Goal: Task Accomplishment & Management: Complete application form

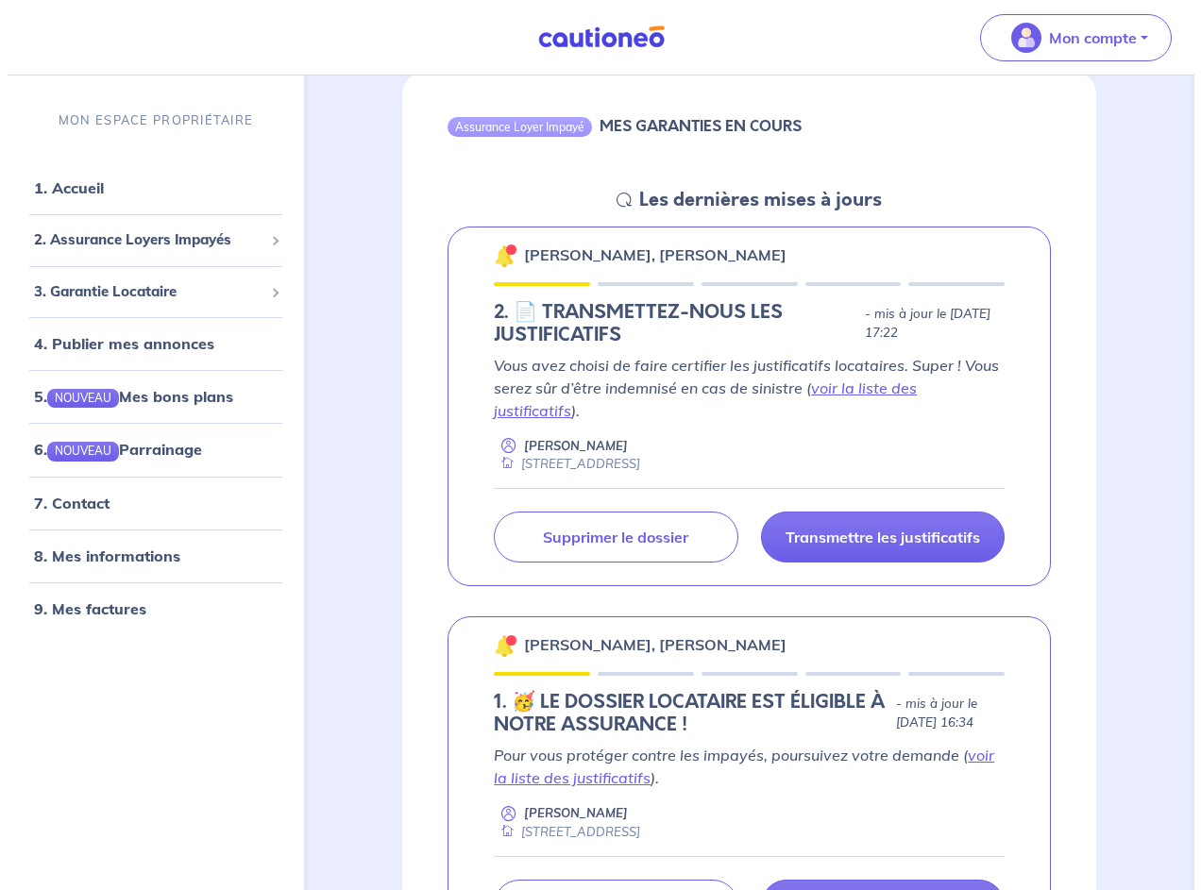
scroll to position [283, 0]
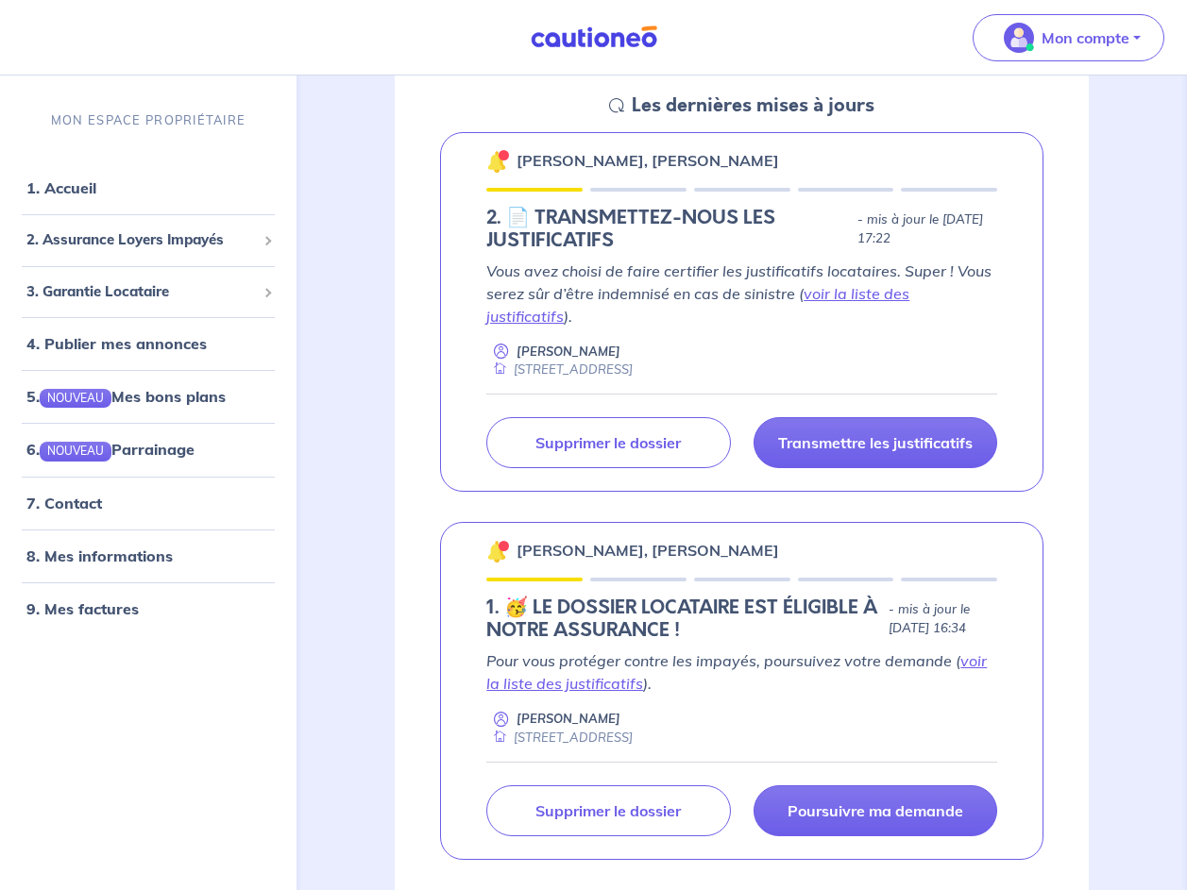
click at [769, 265] on p "Vous avez choisi de faire certifier les justificatifs locataires. Super ! Vous …" at bounding box center [741, 294] width 511 height 68
click at [674, 802] on p "Supprimer le dossier" at bounding box center [607, 811] width 145 height 19
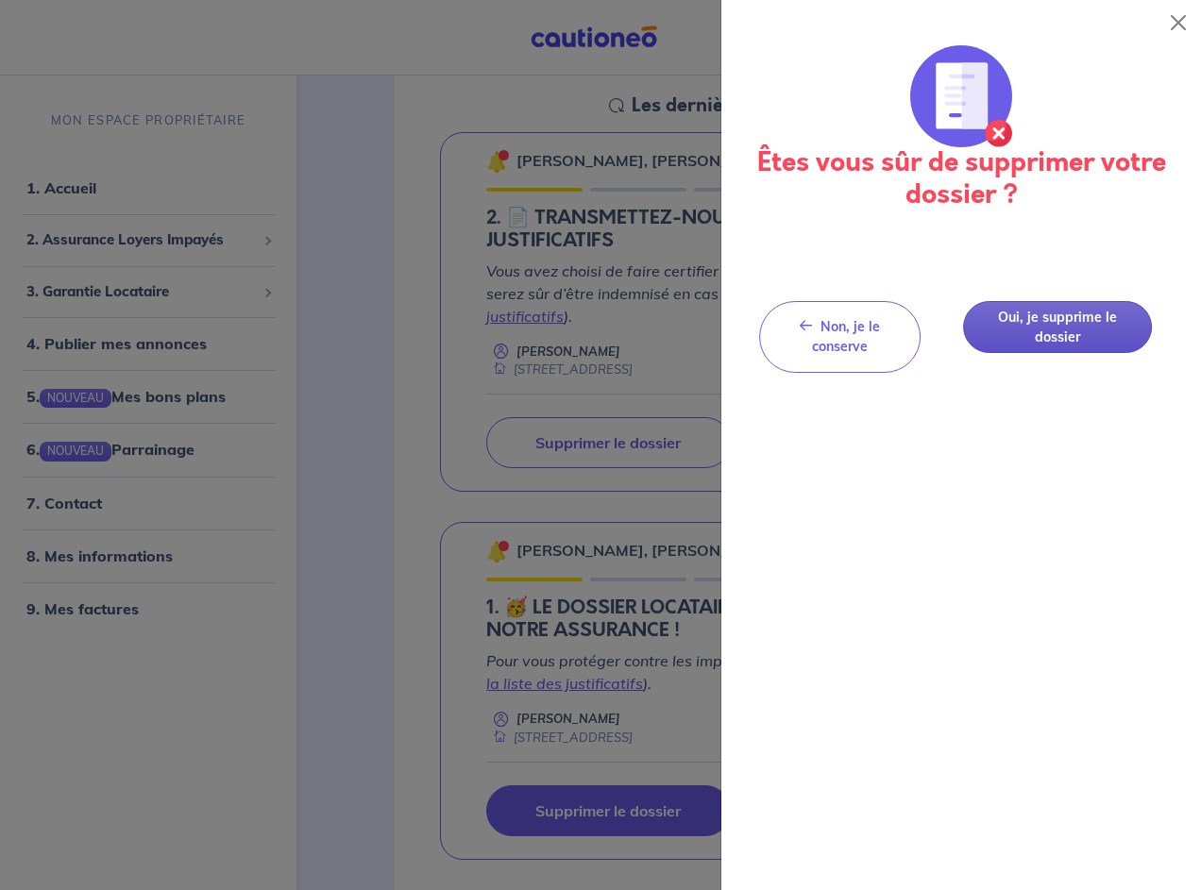
click at [1037, 329] on button "Oui, je supprime le dossier" at bounding box center [1057, 327] width 189 height 52
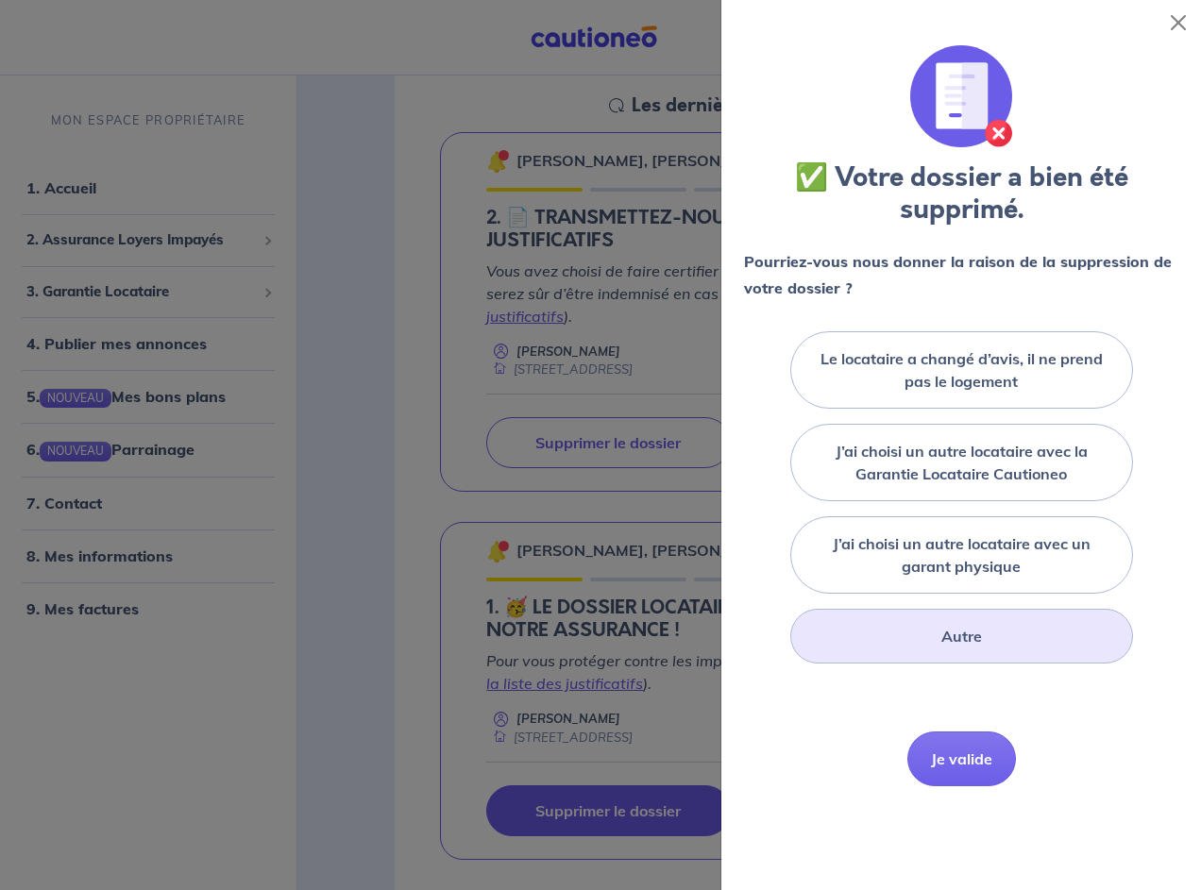
click at [1029, 648] on div "Autre" at bounding box center [961, 636] width 343 height 55
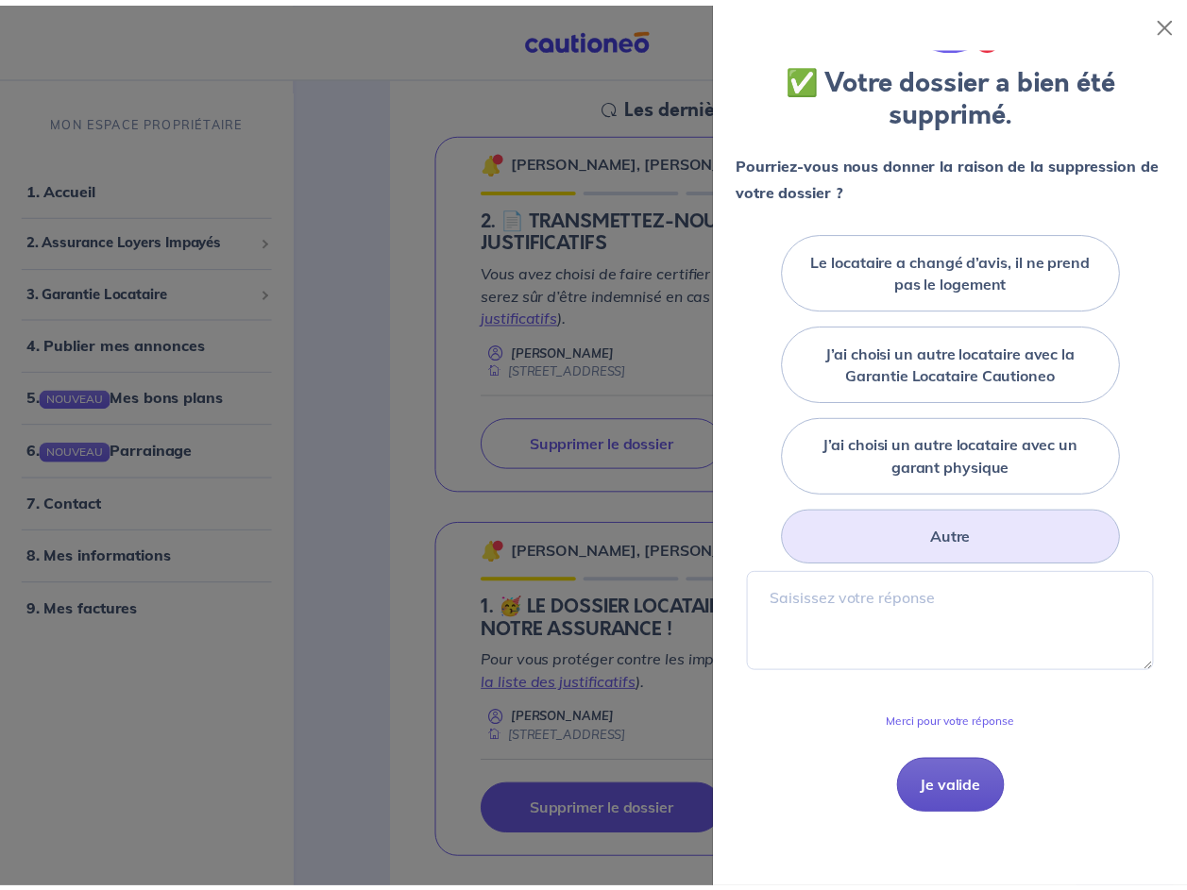
scroll to position [100, 0]
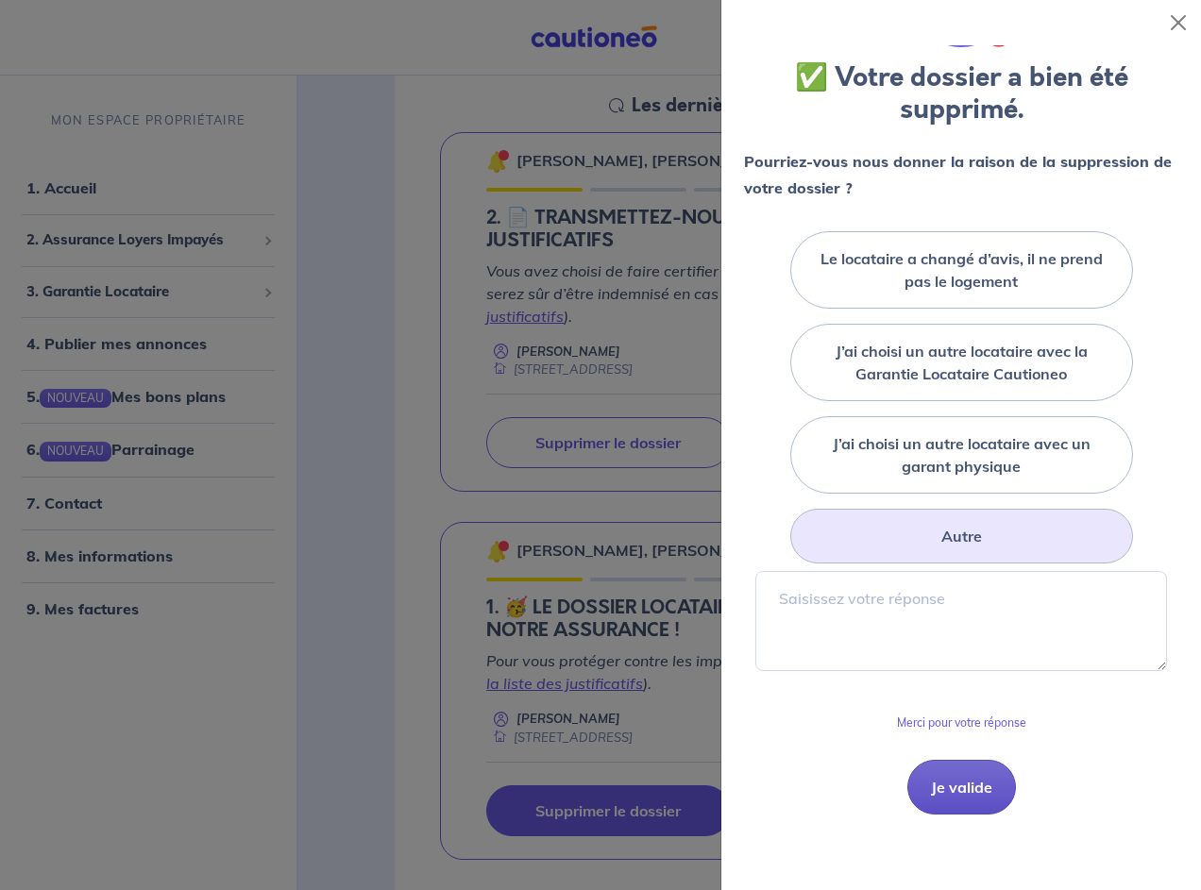
click at [966, 796] on button "Je valide" at bounding box center [961, 787] width 109 height 55
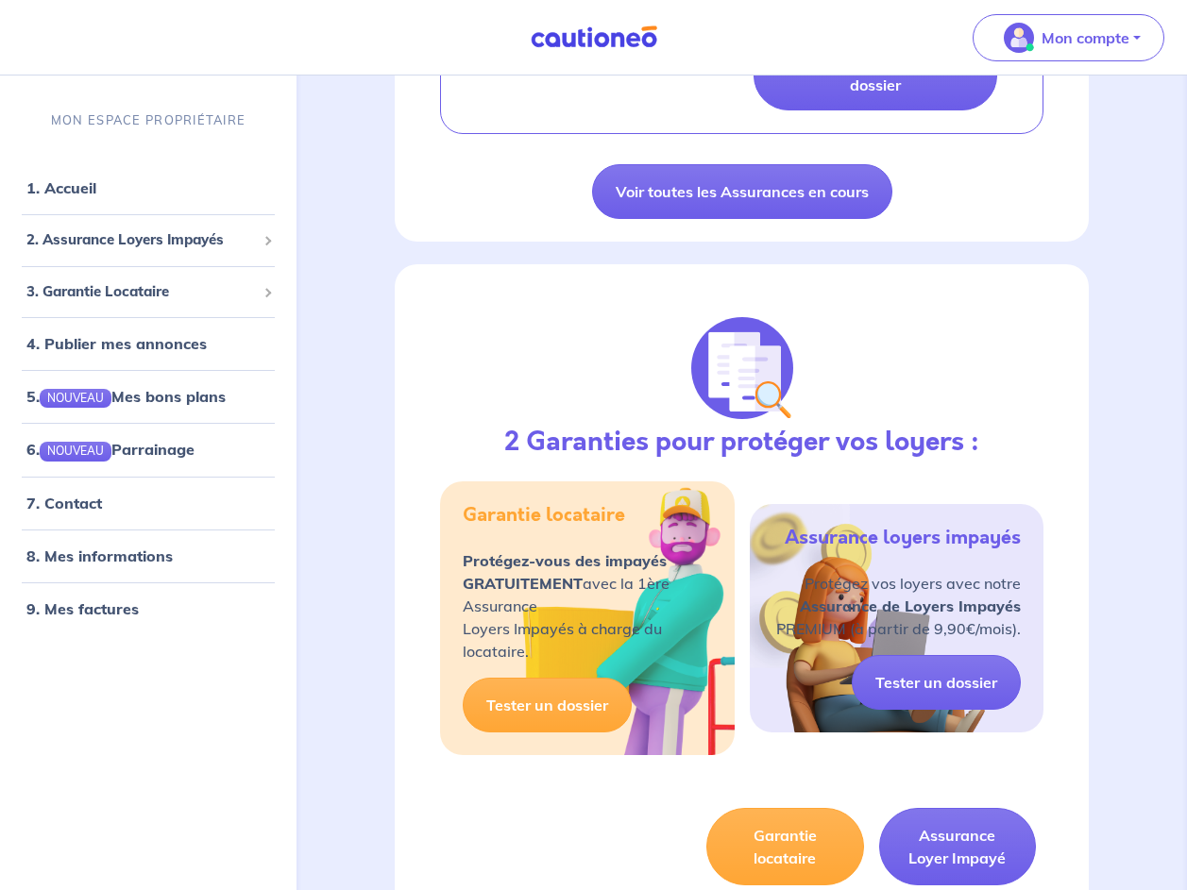
scroll to position [1133, 0]
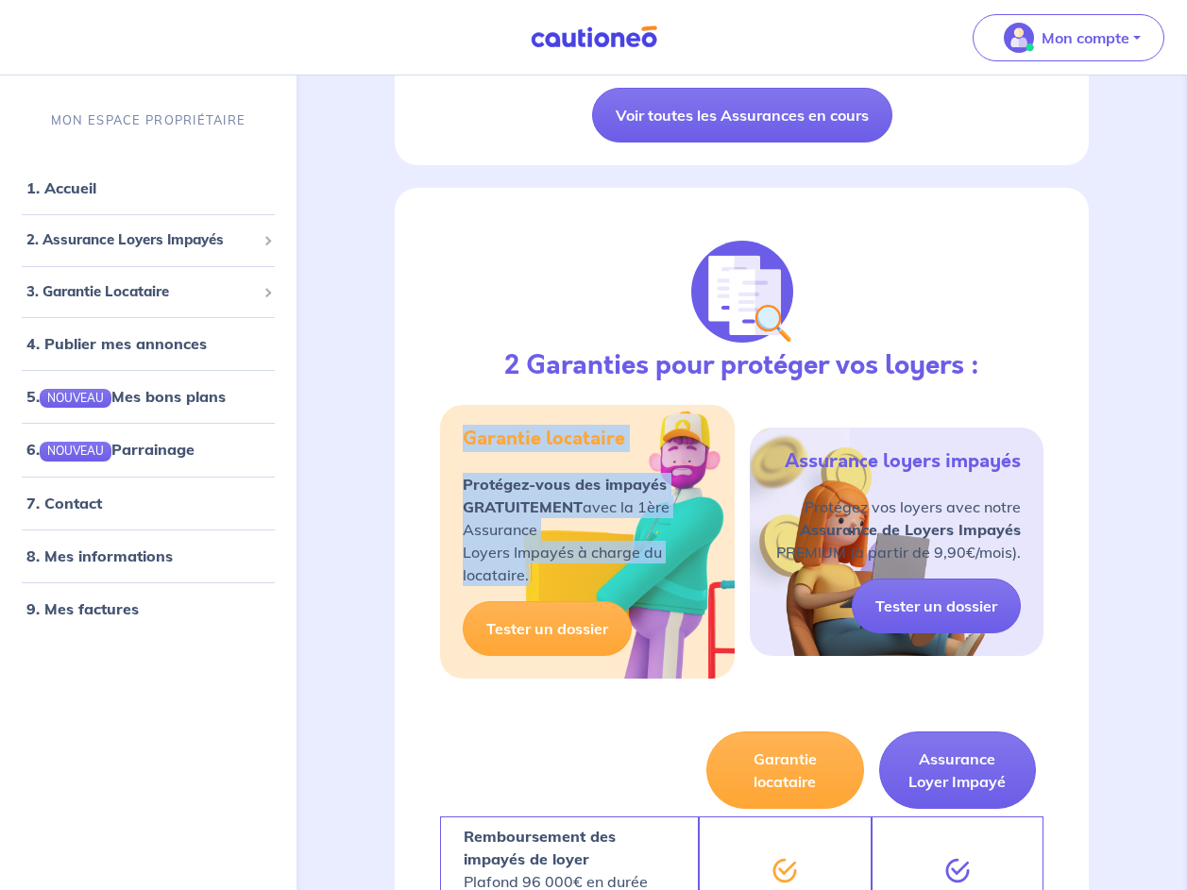
drag, startPoint x: 566, startPoint y: 553, endPoint x: 452, endPoint y: 412, distance: 181.4
click at [452, 412] on div "Garantie locataire Protégez-vous des impayés GRATUITEMENT avec la 1ère Assuranc…" at bounding box center [587, 542] width 294 height 274
drag, startPoint x: 452, startPoint y: 412, endPoint x: 565, endPoint y: 432, distance: 114.3
click at [565, 432] on div "Garantie locataire" at bounding box center [544, 450] width 162 height 45
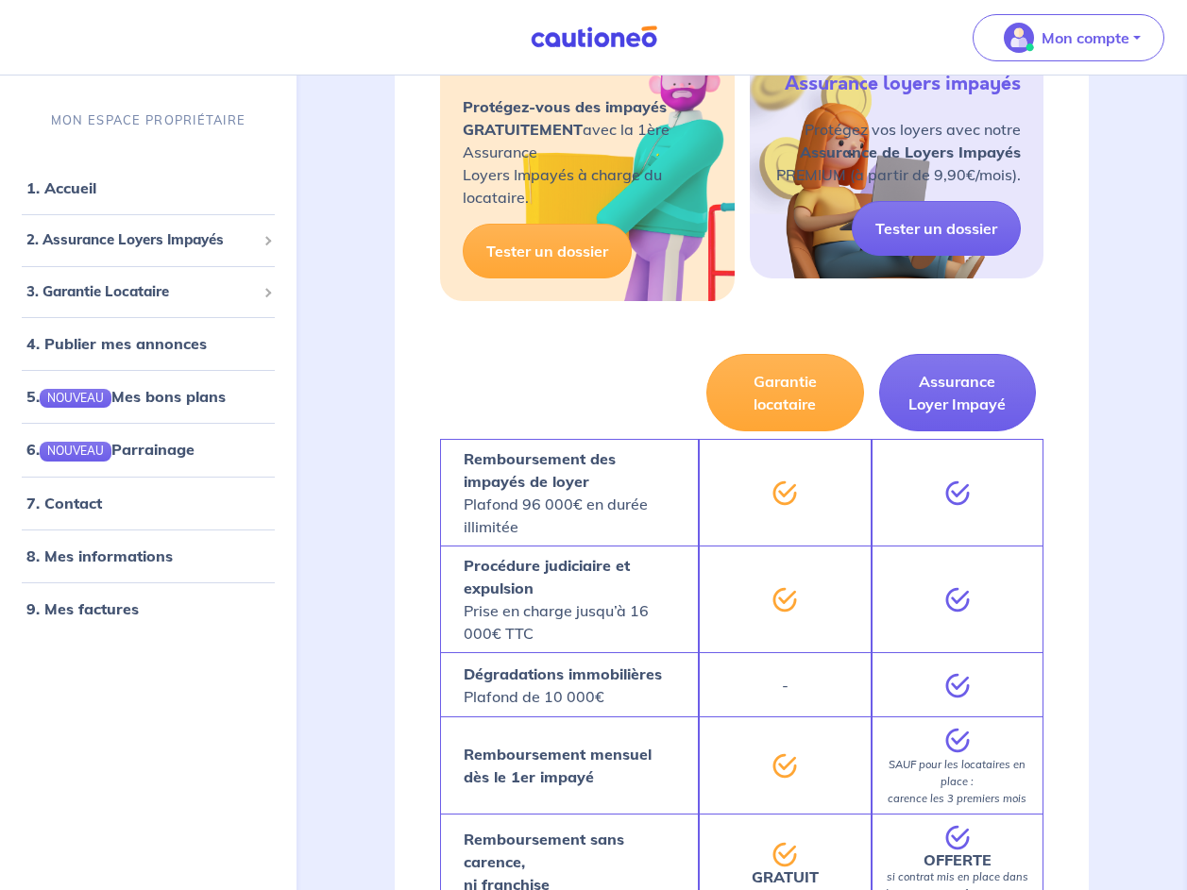
scroll to position [1605, 0]
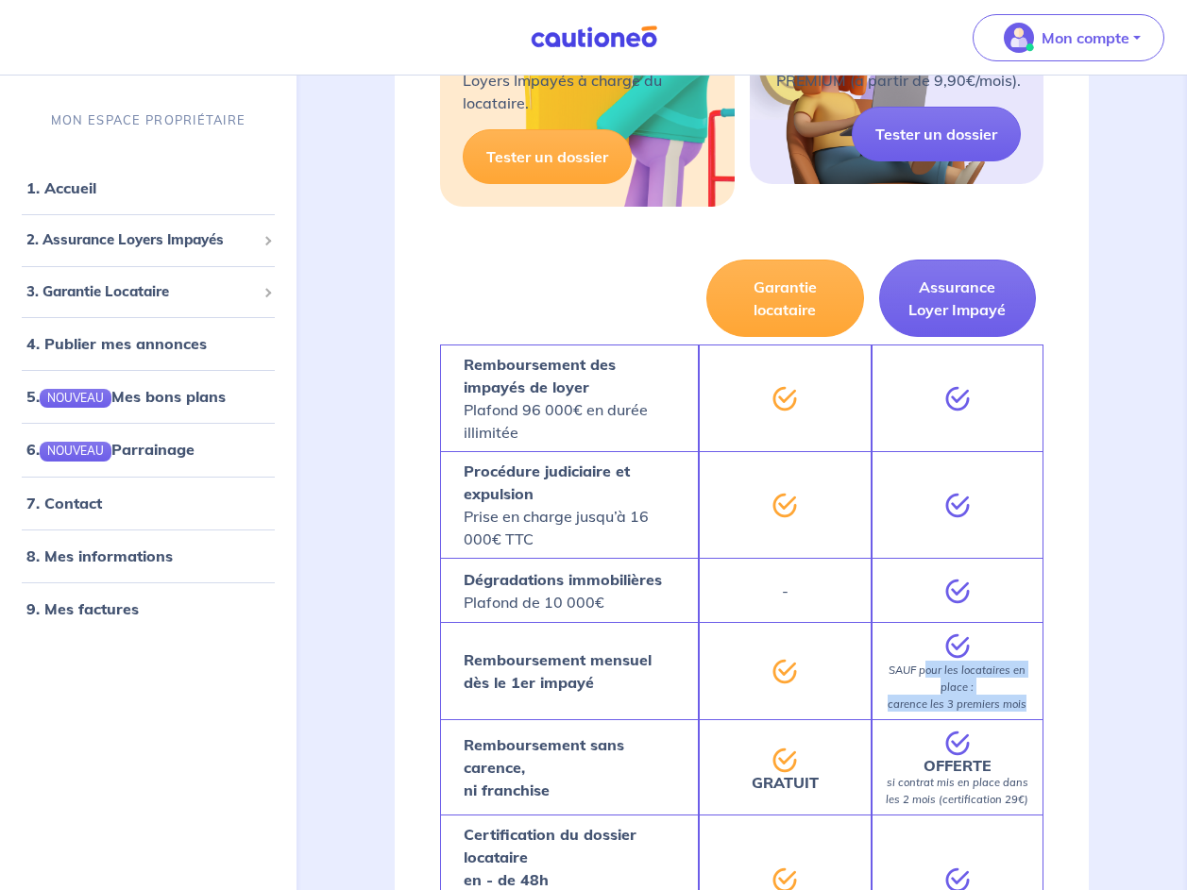
drag, startPoint x: 1027, startPoint y: 678, endPoint x: 926, endPoint y: 623, distance: 114.9
click at [926, 623] on div "SAUF pour les locataires en place : carence les 3 premiers mois" at bounding box center [957, 670] width 173 height 97
drag, startPoint x: 926, startPoint y: 623, endPoint x: 996, endPoint y: 631, distance: 70.3
click at [996, 631] on div "SAUF pour les locataires en place : carence les 3 premiers mois" at bounding box center [957, 670] width 173 height 97
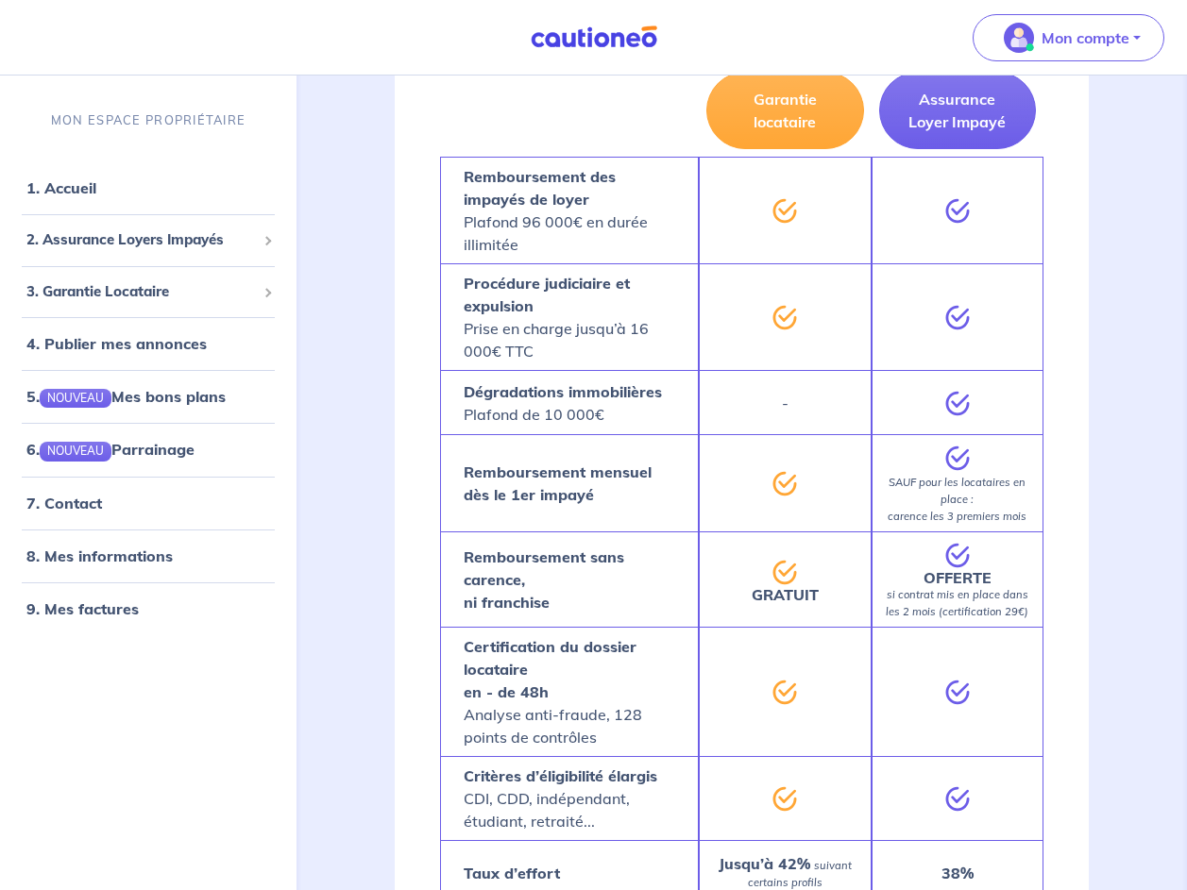
scroll to position [1794, 0]
drag, startPoint x: 1030, startPoint y: 590, endPoint x: 910, endPoint y: 516, distance: 140.7
click at [910, 531] on div "OFFERTE si contrat mis en place dans les 2 mois (certification 29€)" at bounding box center [957, 578] width 173 height 95
drag, startPoint x: 910, startPoint y: 516, endPoint x: 978, endPoint y: 567, distance: 84.4
click at [978, 587] on em "si contrat mis en place dans les 2 mois (certification 29€)" at bounding box center [957, 602] width 143 height 30
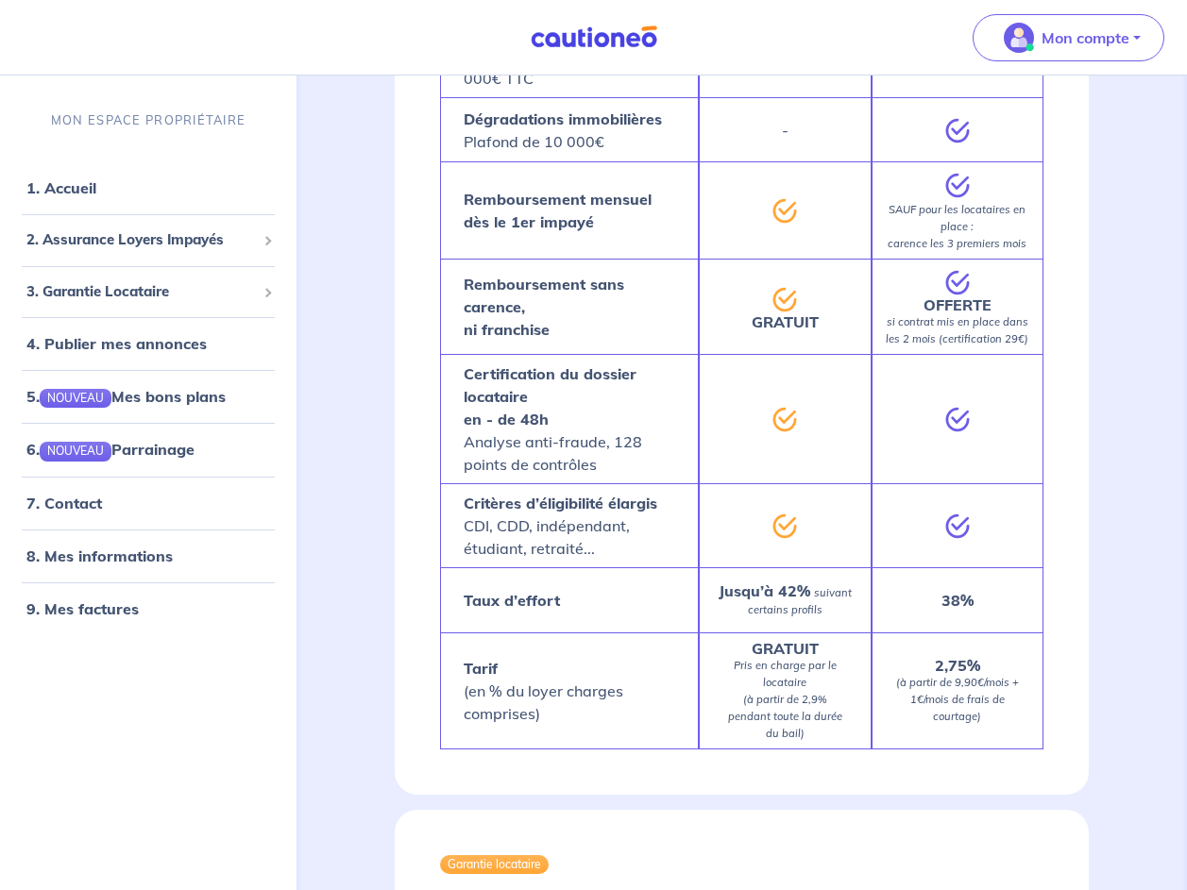
scroll to position [2077, 0]
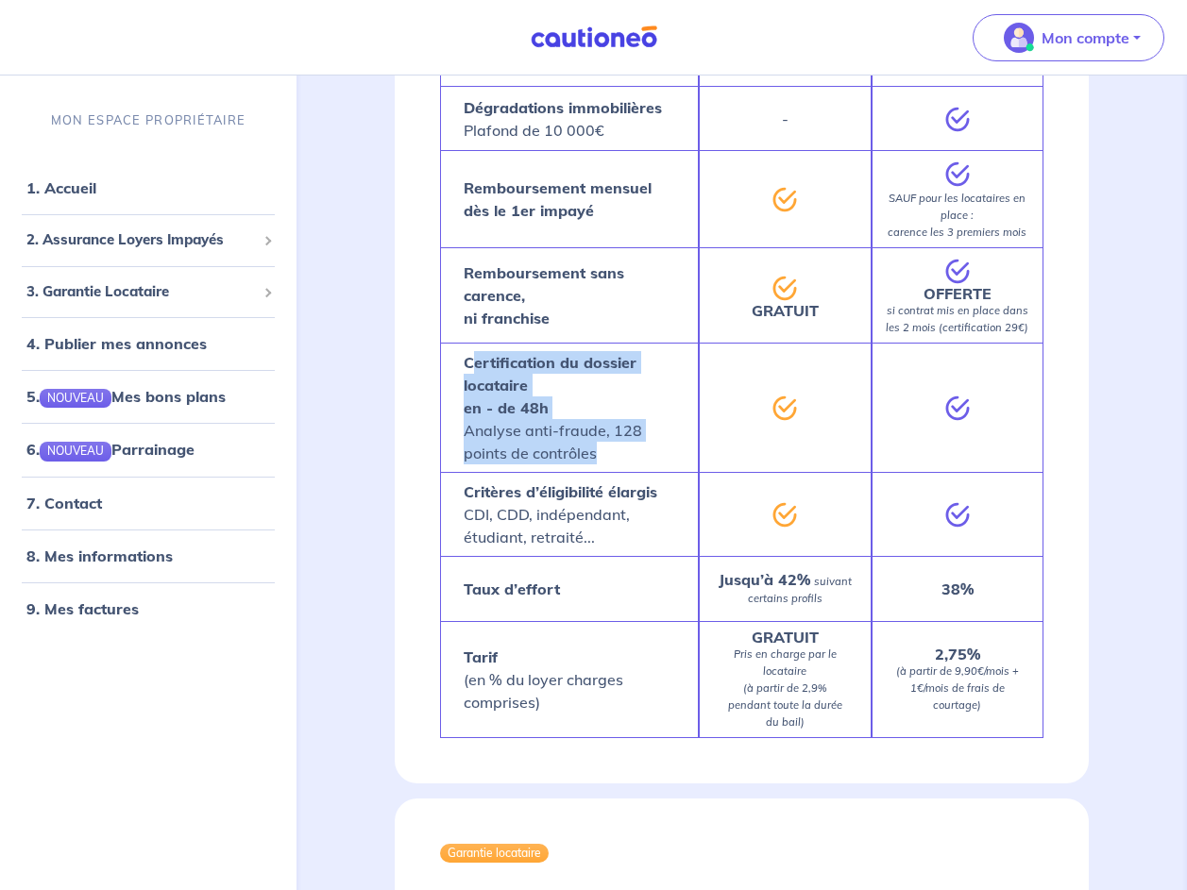
drag, startPoint x: 471, startPoint y: 349, endPoint x: 651, endPoint y: 429, distance: 197.0
click at [651, 429] on p "Certification du dossier locataire en - de 48h Analyse anti-fraude, 128 points …" at bounding box center [569, 407] width 211 height 113
drag, startPoint x: 651, startPoint y: 429, endPoint x: 632, endPoint y: 430, distance: 19.9
click at [632, 430] on p "Certification du dossier locataire en - de 48h Analyse anti-fraude, 128 points …" at bounding box center [569, 407] width 211 height 113
drag, startPoint x: 470, startPoint y: 344, endPoint x: 645, endPoint y: 428, distance: 193.8
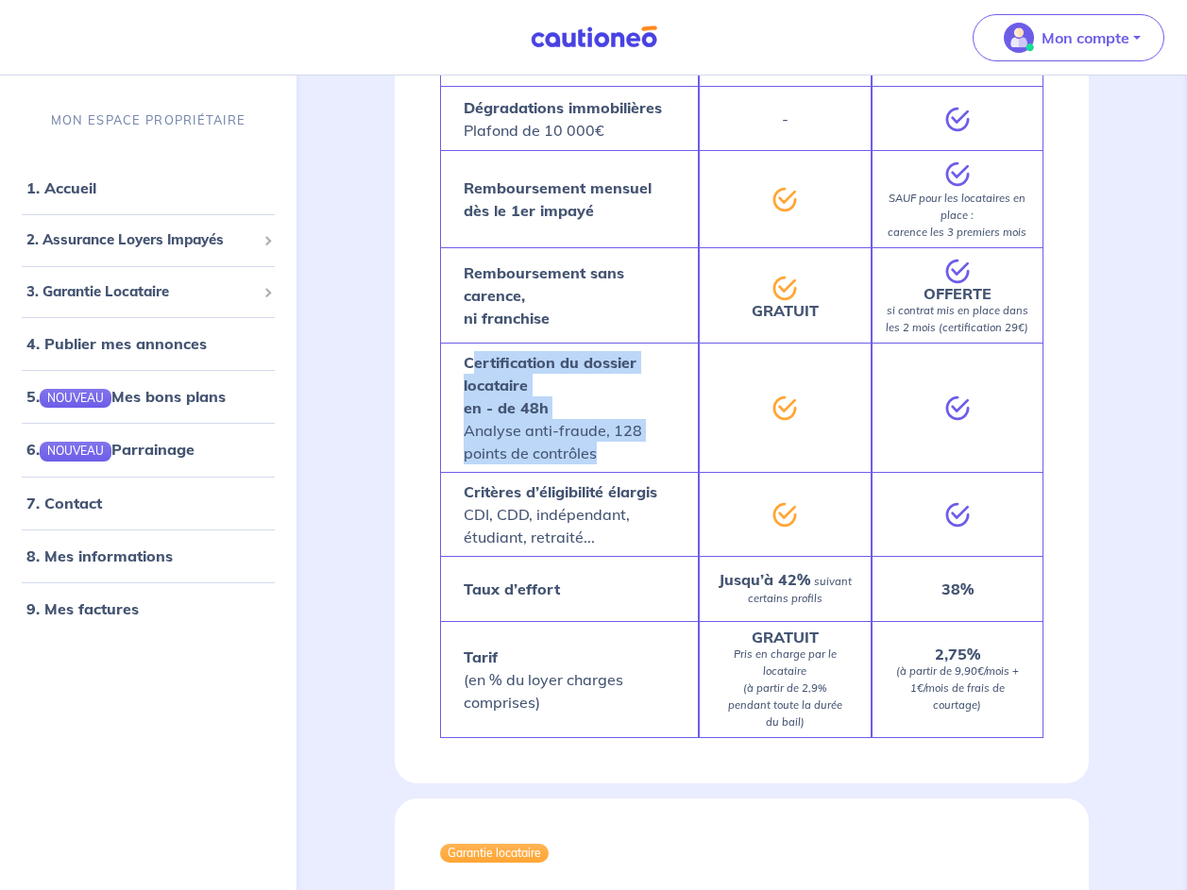
click at [645, 428] on p "Certification du dossier locataire en - de 48h Analyse anti-fraude, 128 points …" at bounding box center [569, 407] width 211 height 113
click at [643, 428] on p "Certification du dossier locataire en - de 48h Analyse anti-fraude, 128 points …" at bounding box center [569, 407] width 211 height 113
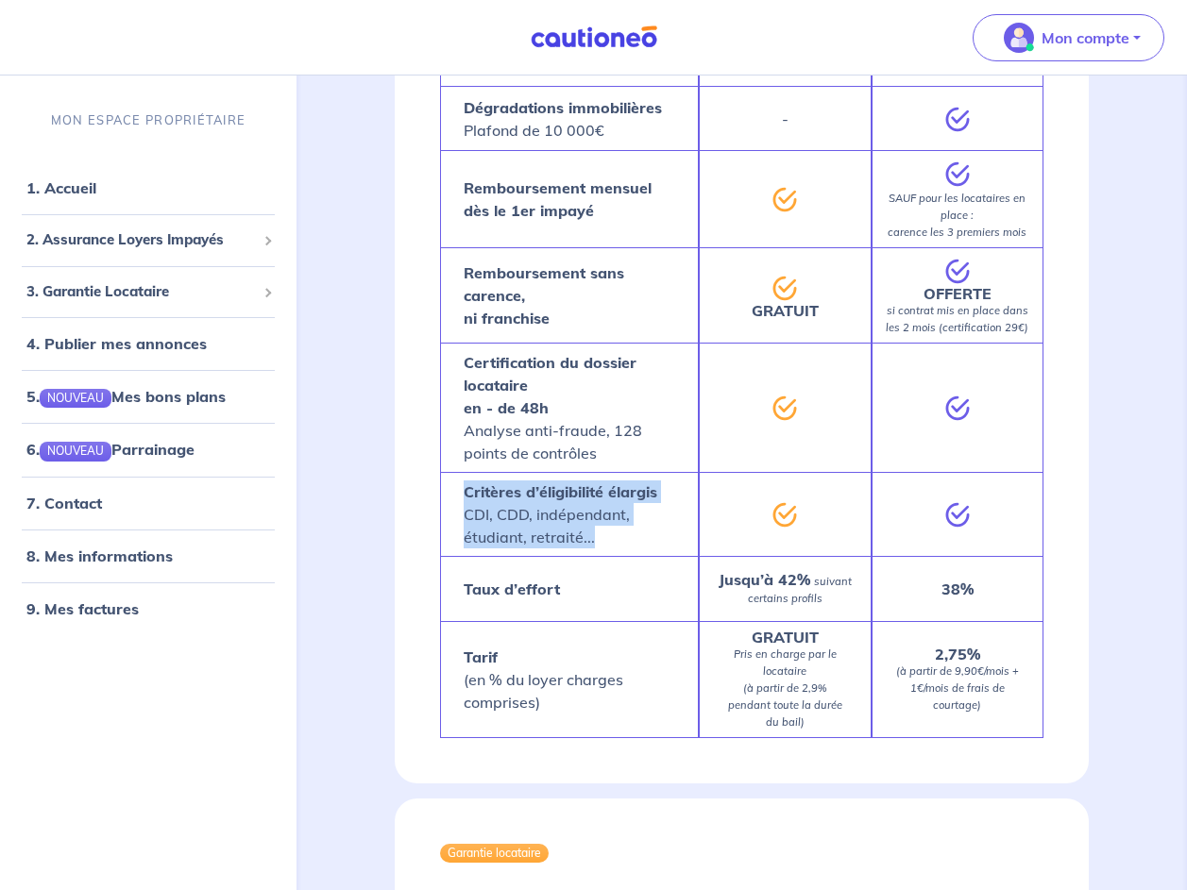
drag, startPoint x: 465, startPoint y: 468, endPoint x: 1004, endPoint y: 510, distance: 540.7
click at [1004, 510] on div "Garantie locataire Assurance Loyer Impayé Remboursement des impayés de loyer Pl…" at bounding box center [741, 259] width 603 height 958
drag, startPoint x: 1004, startPoint y: 510, endPoint x: 989, endPoint y: 516, distance: 16.1
click at [989, 516] on div at bounding box center [957, 514] width 173 height 84
drag, startPoint x: 976, startPoint y: 496, endPoint x: 455, endPoint y: 465, distance: 522.1
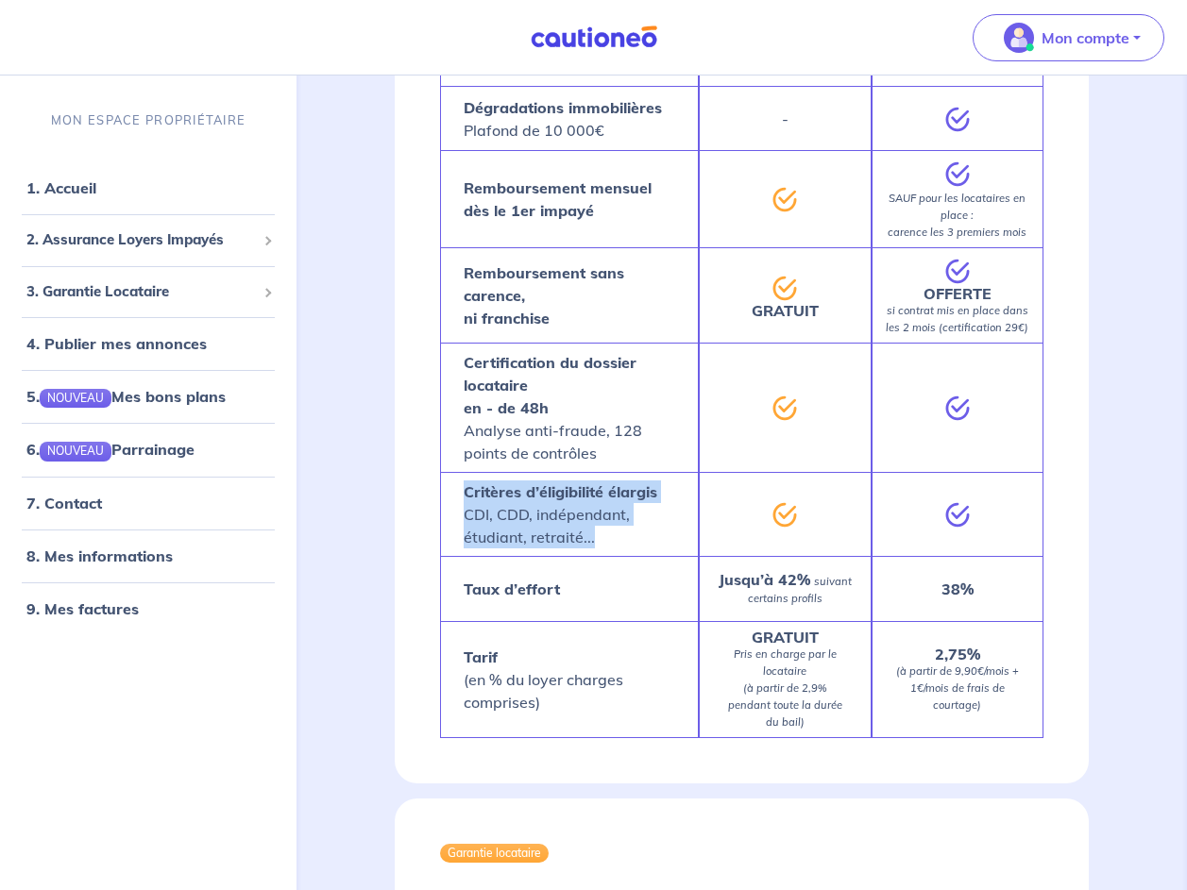
click at [455, 465] on div "Garantie locataire Assurance Loyer Impayé Remboursement des impayés de loyer Pl…" at bounding box center [741, 259] width 603 height 958
drag, startPoint x: 455, startPoint y: 465, endPoint x: 613, endPoint y: 475, distance: 158.0
click at [613, 482] on strong "Critères d’éligibilité élargis" at bounding box center [561, 491] width 194 height 19
drag, startPoint x: 610, startPoint y: 507, endPoint x: 442, endPoint y: 455, distance: 175.9
click at [442, 472] on div "Critères d’éligibilité élargis CDI, CDD, indépendant, étudiant, retraité..." at bounding box center [569, 514] width 259 height 84
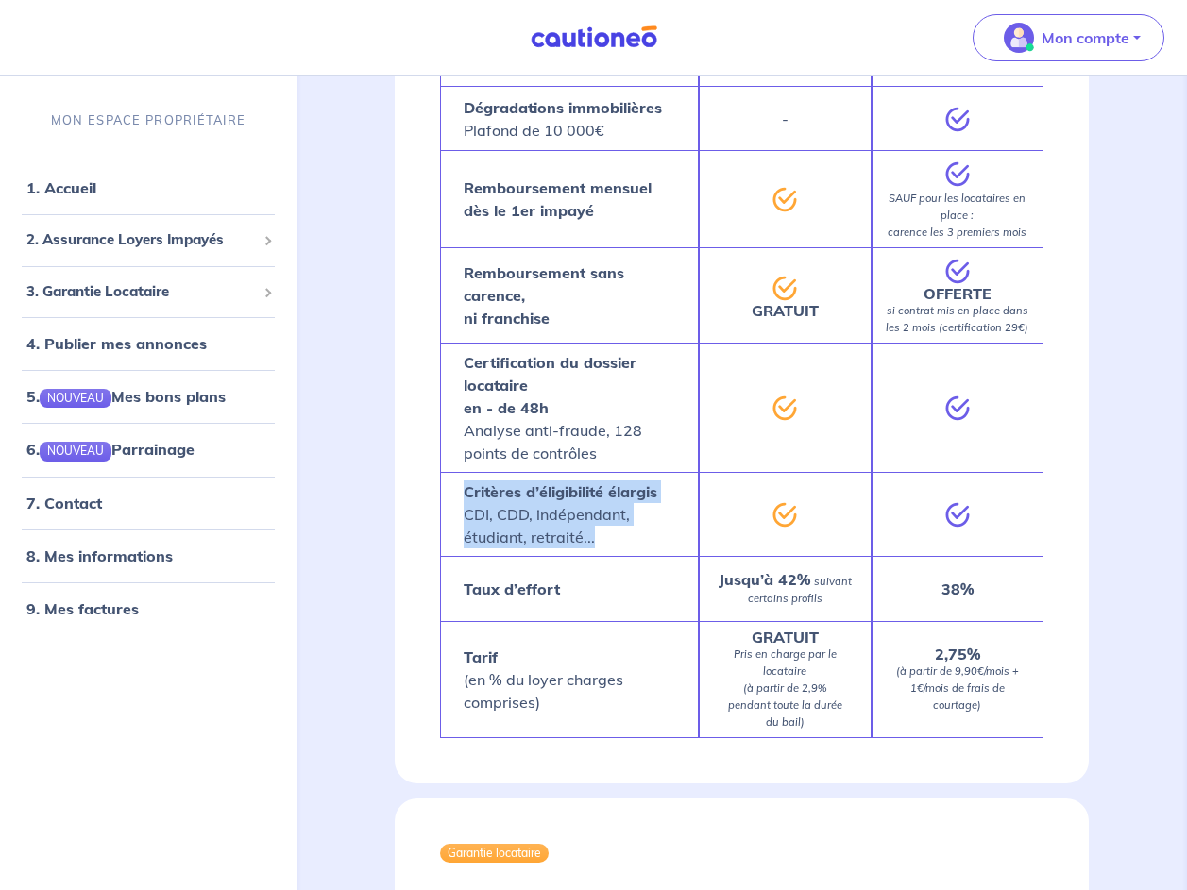
drag, startPoint x: 442, startPoint y: 455, endPoint x: 637, endPoint y: 484, distance: 197.6
click at [637, 484] on p "Critères d’éligibilité élargis CDI, CDD, indépendant, étudiant, retraité..." at bounding box center [569, 515] width 211 height 68
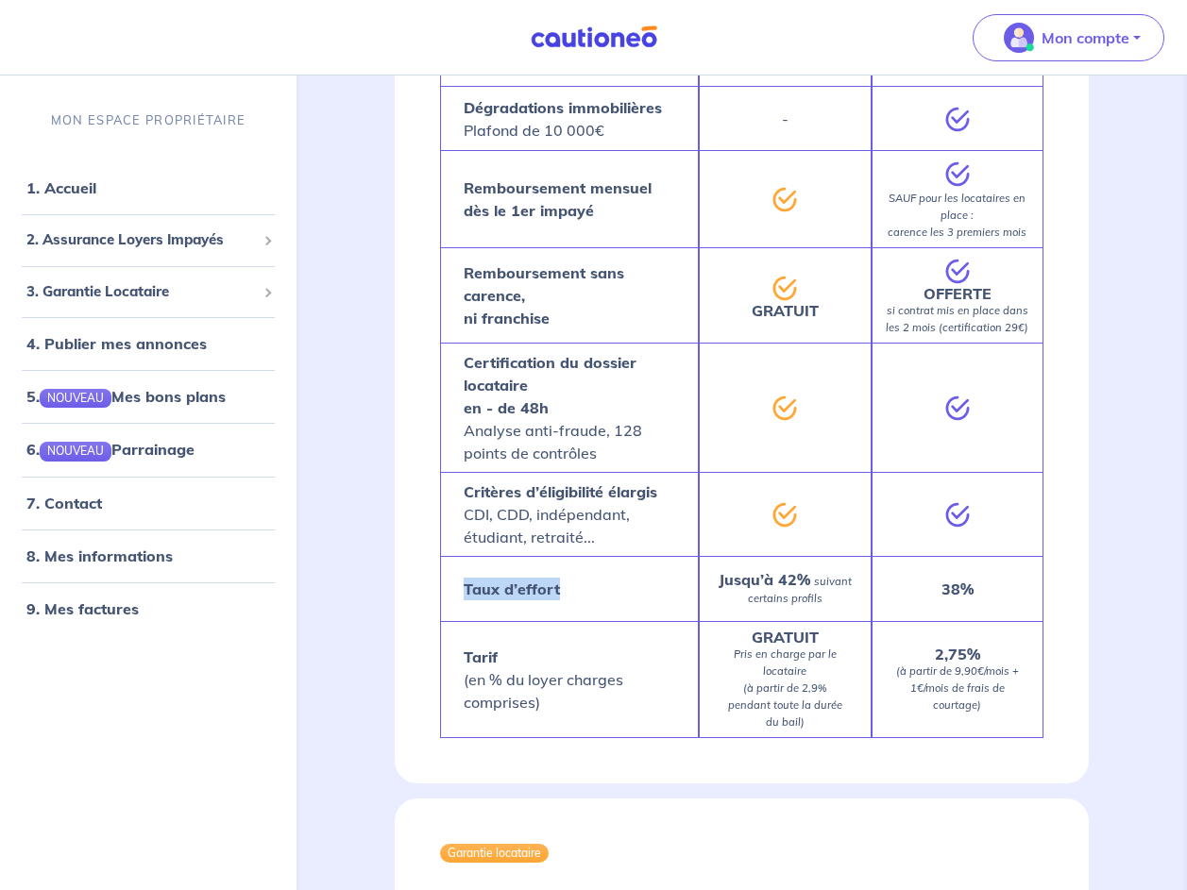
drag, startPoint x: 574, startPoint y: 563, endPoint x: 434, endPoint y: 566, distance: 139.8
click at [434, 566] on div "Garantie locataire Assurance Loyer Impayé Remboursement des impayés de loyer Pl…" at bounding box center [742, 282] width 694 height 1004
drag, startPoint x: 434, startPoint y: 566, endPoint x: 564, endPoint y: 563, distance: 129.4
click at [564, 563] on div "Taux d’effort" at bounding box center [569, 588] width 259 height 65
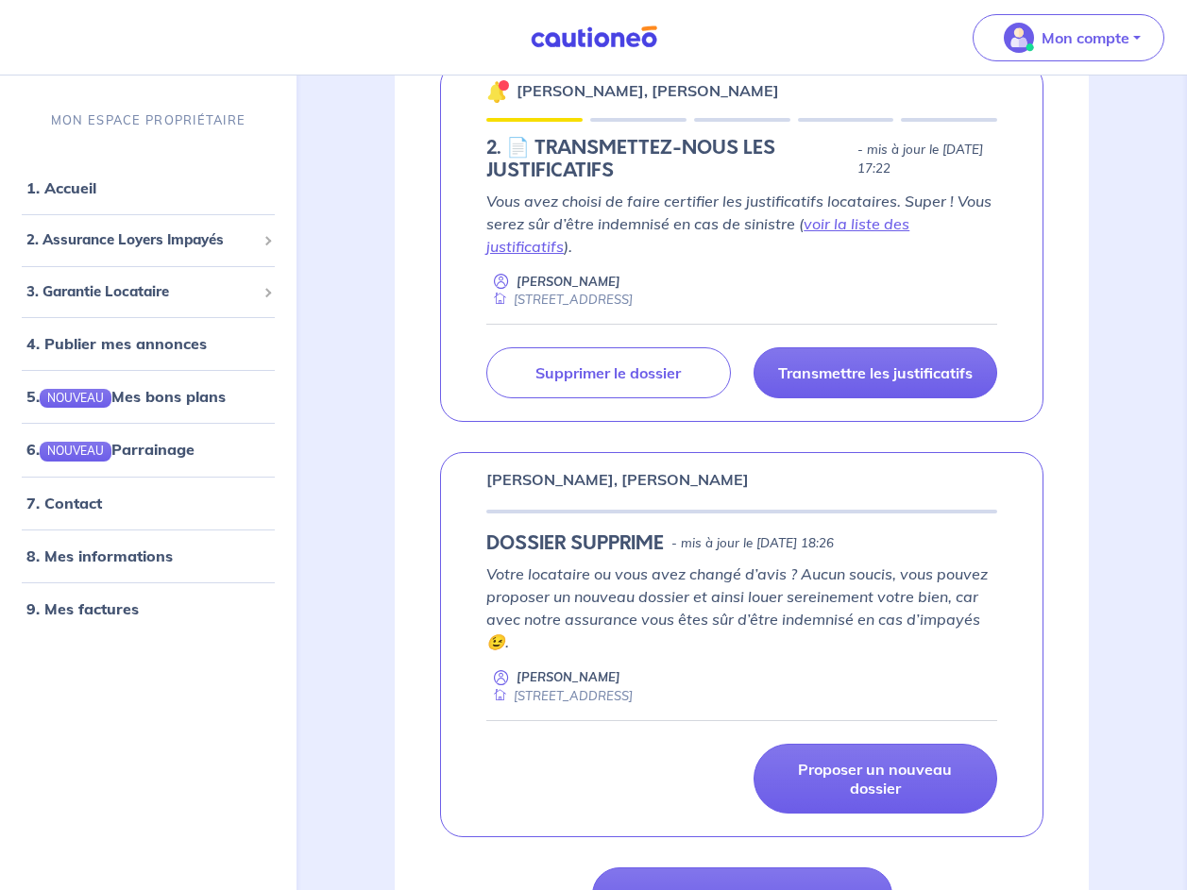
scroll to position [354, 0]
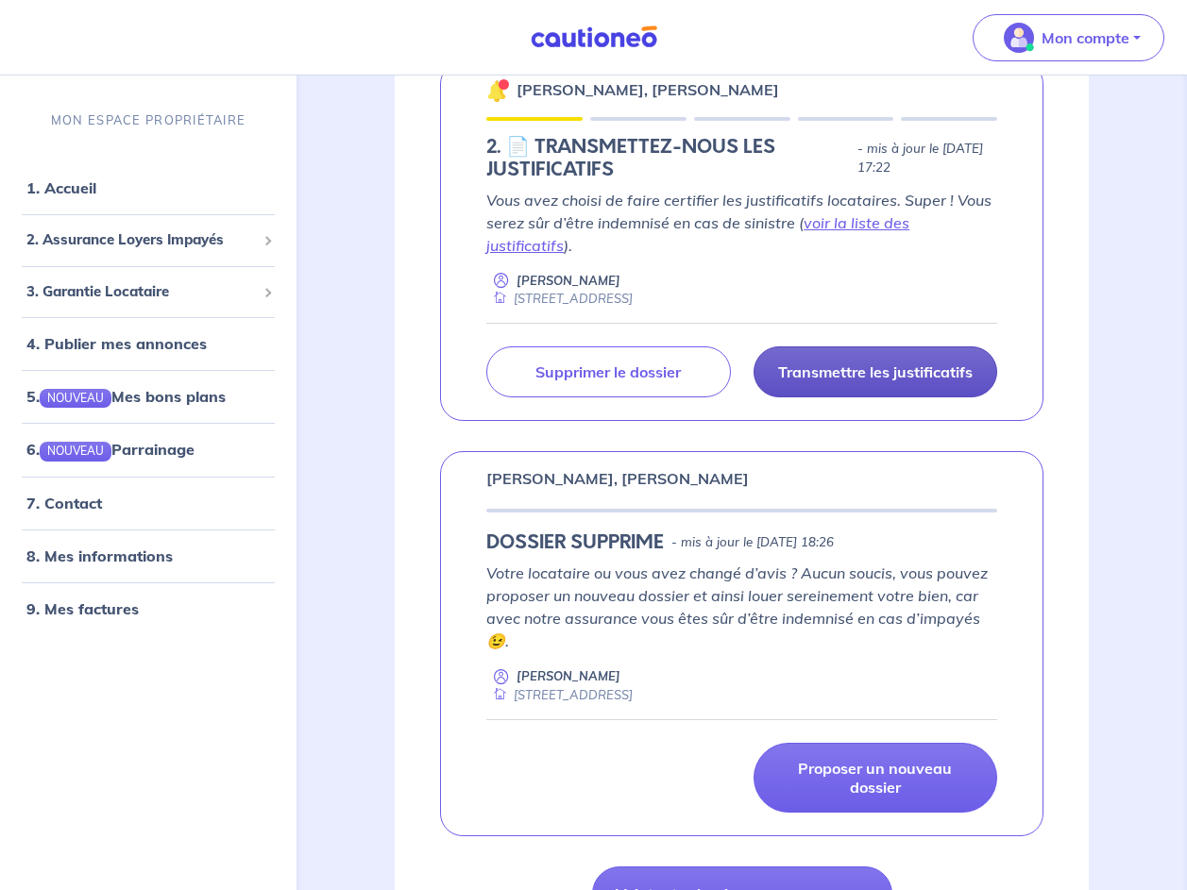
click at [826, 363] on p "Transmettre les justificatifs" at bounding box center [875, 372] width 195 height 19
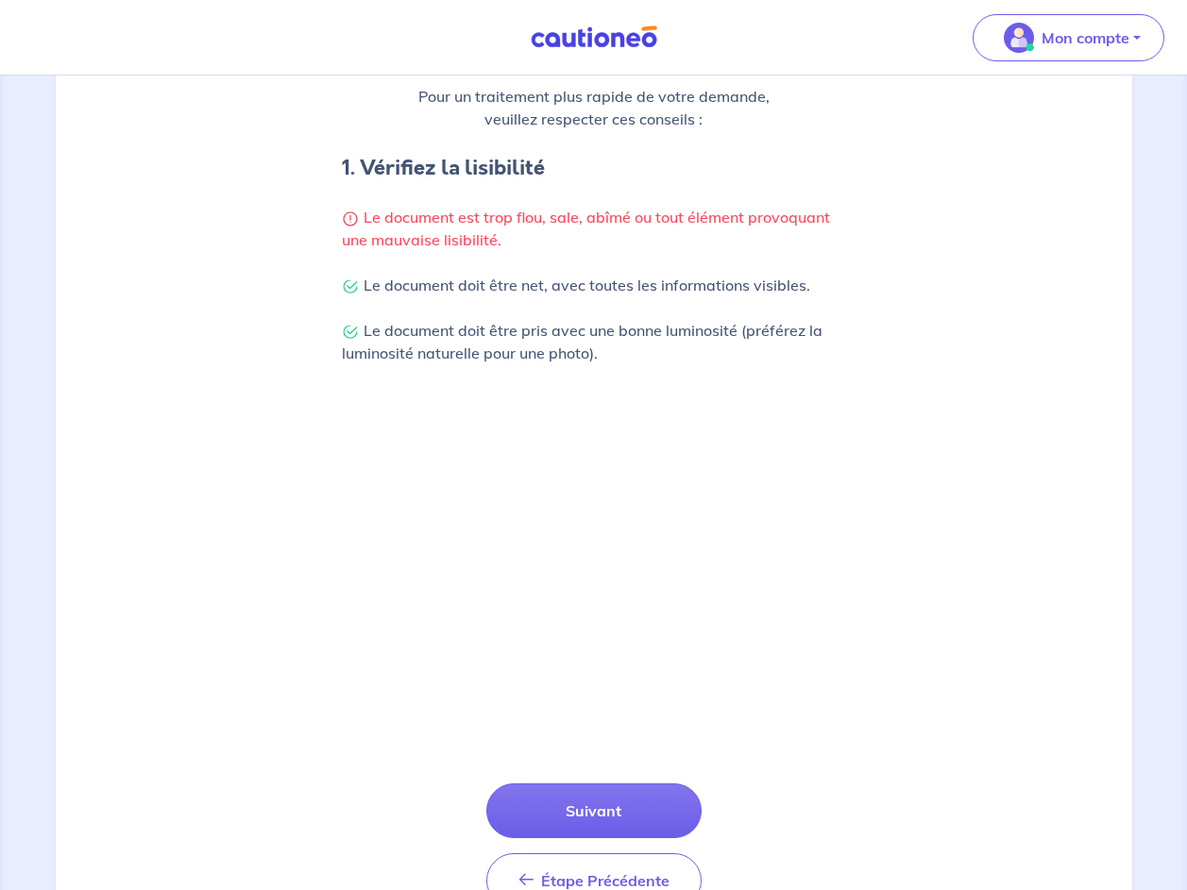
scroll to position [405, 0]
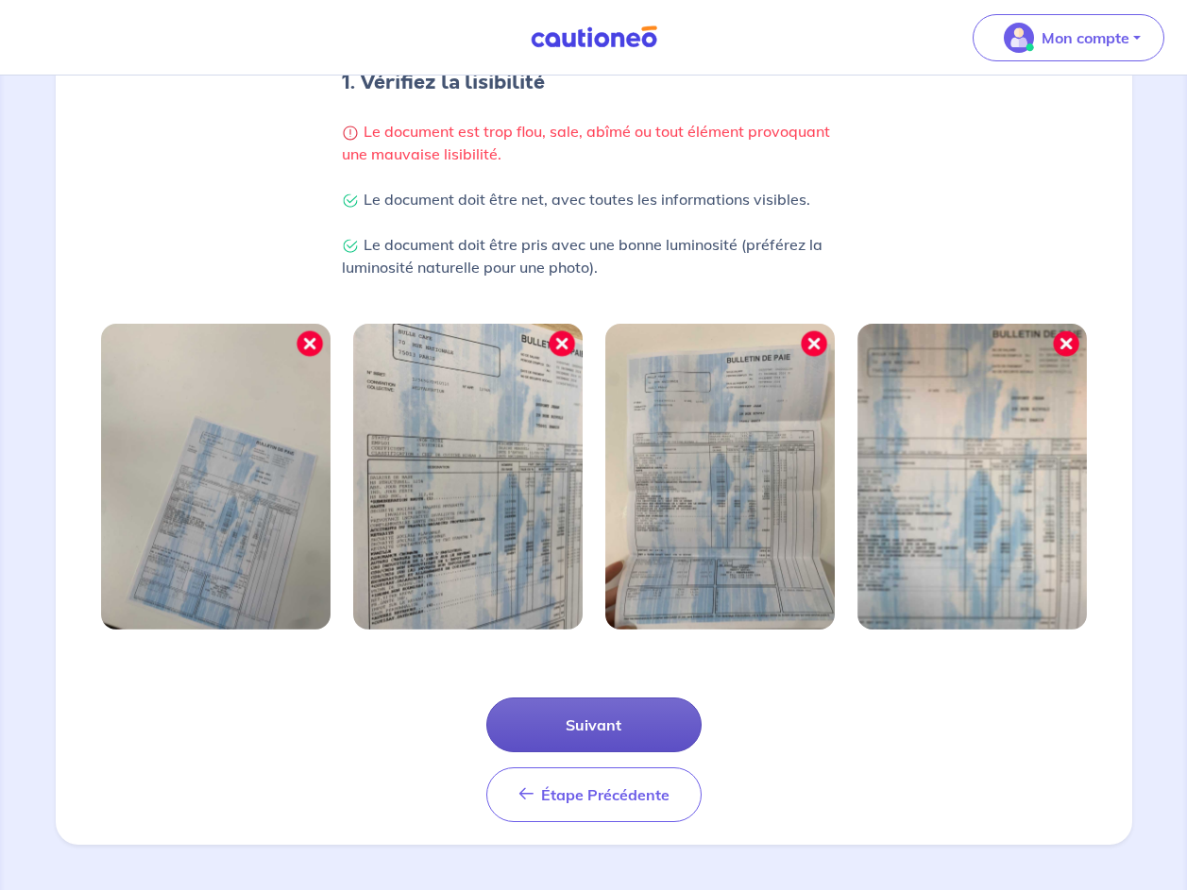
click at [666, 726] on button "Suivant" at bounding box center [593, 725] width 215 height 55
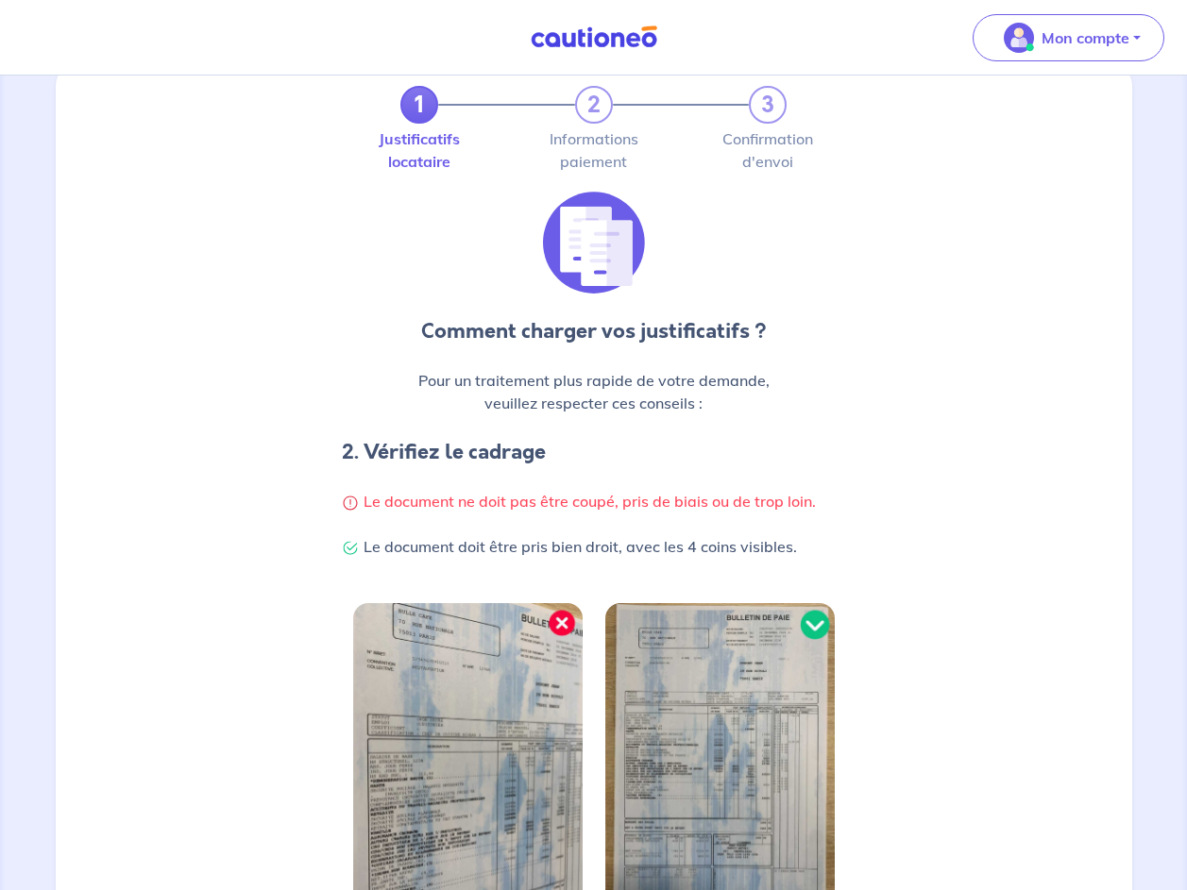
scroll to position [0, 0]
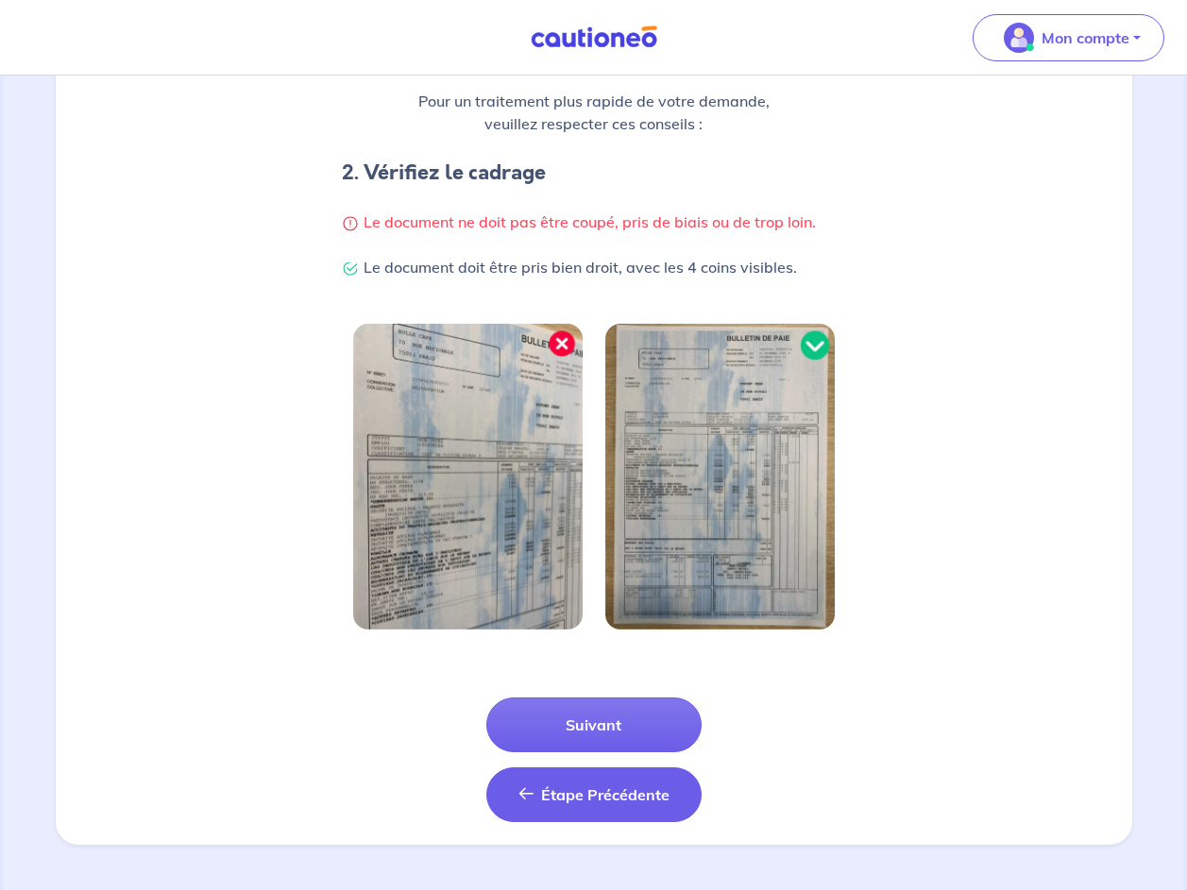
click at [623, 820] on button "Étape Précédente Précédent" at bounding box center [593, 795] width 215 height 55
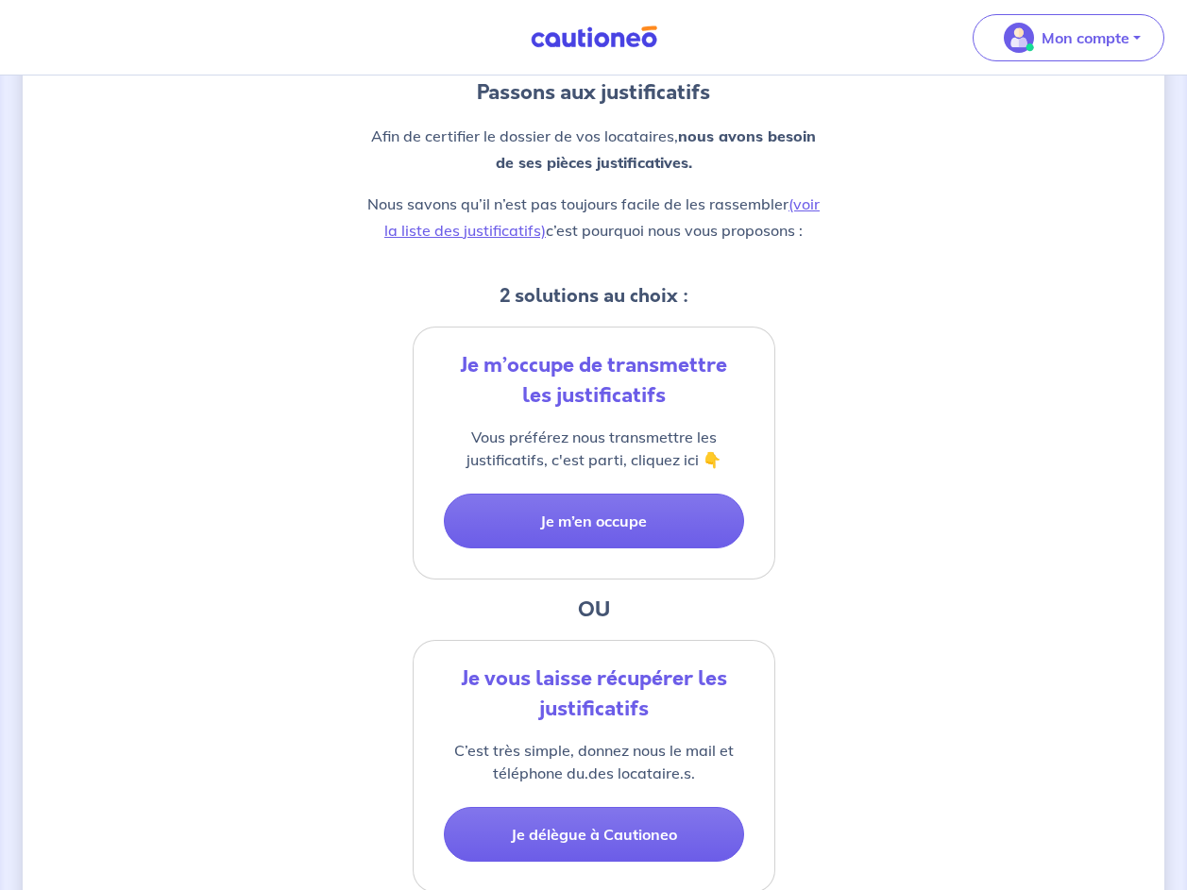
scroll to position [388, 0]
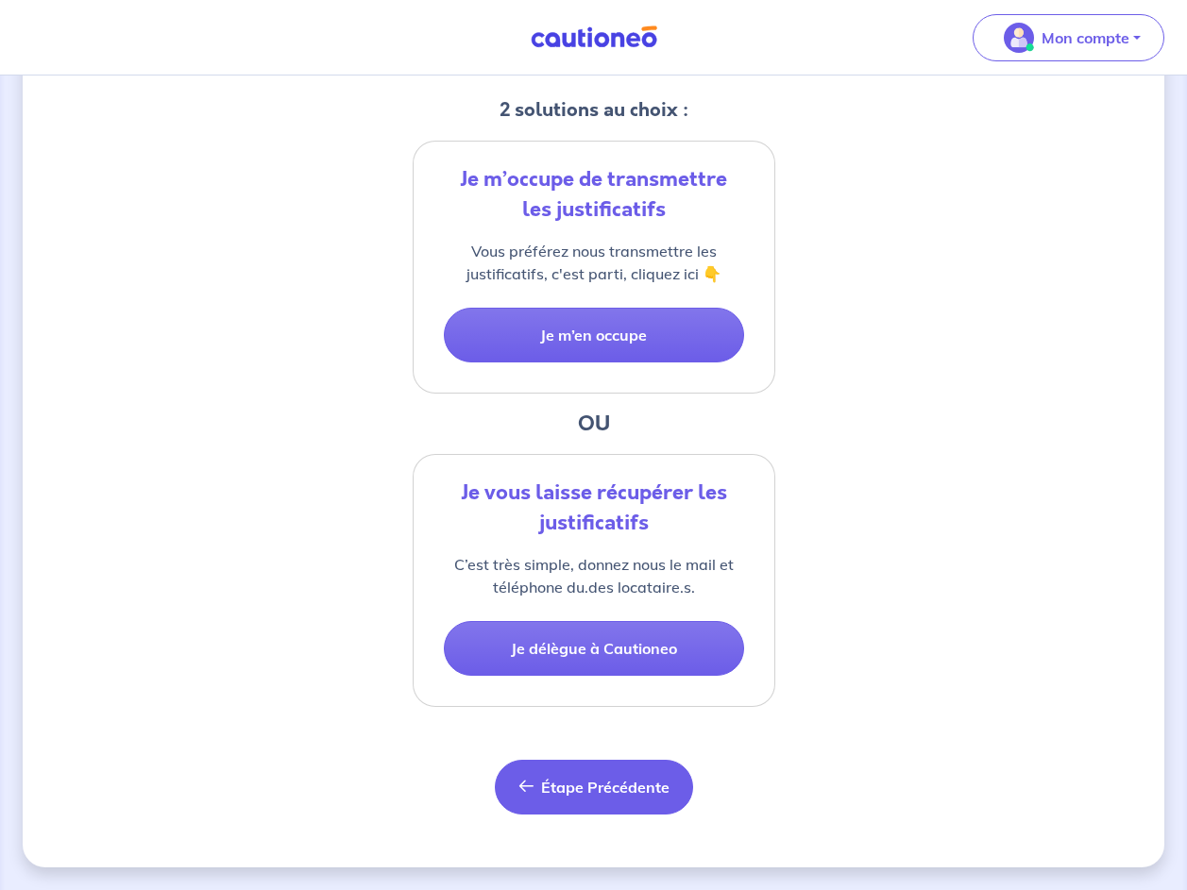
click at [625, 797] on button "Étape Précédente Précédent" at bounding box center [594, 787] width 198 height 55
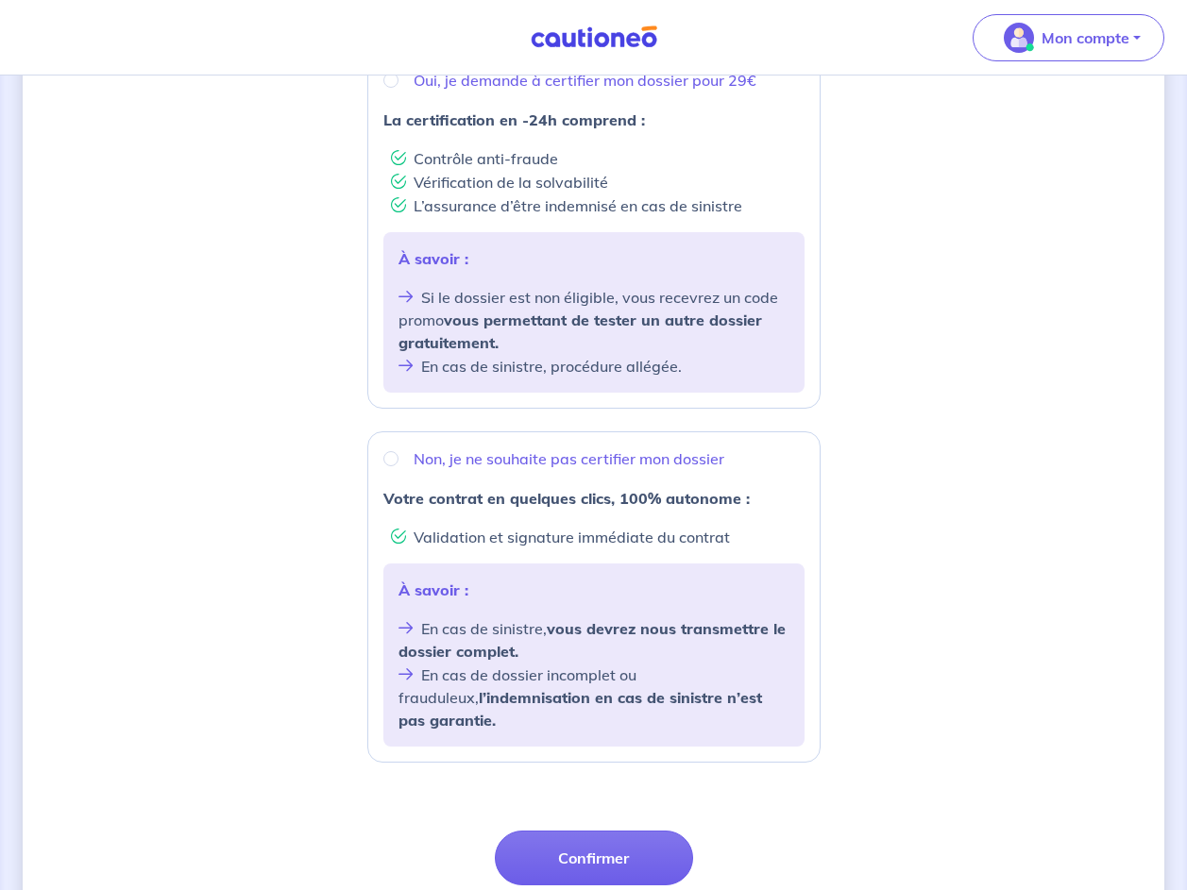
scroll to position [522, 0]
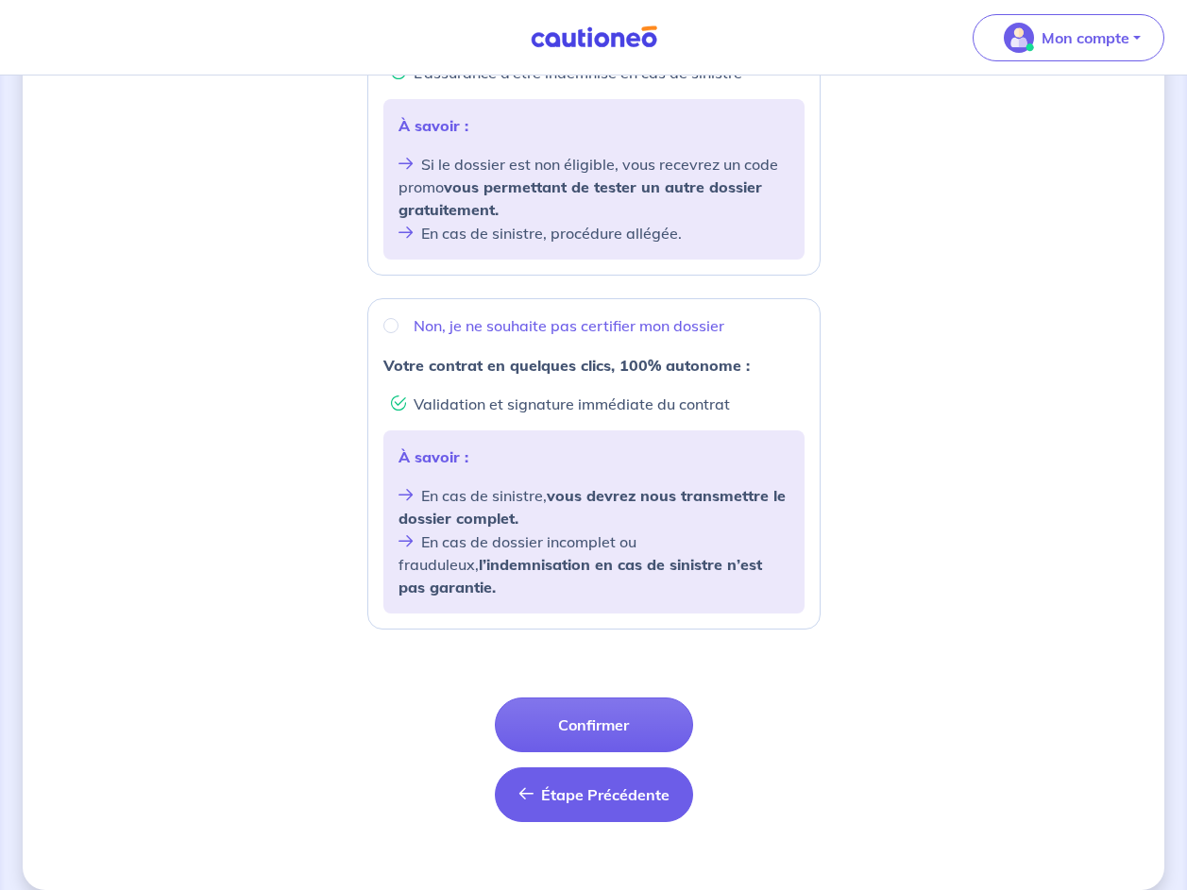
click at [667, 790] on button "Étape Précédente Précédent" at bounding box center [594, 795] width 198 height 55
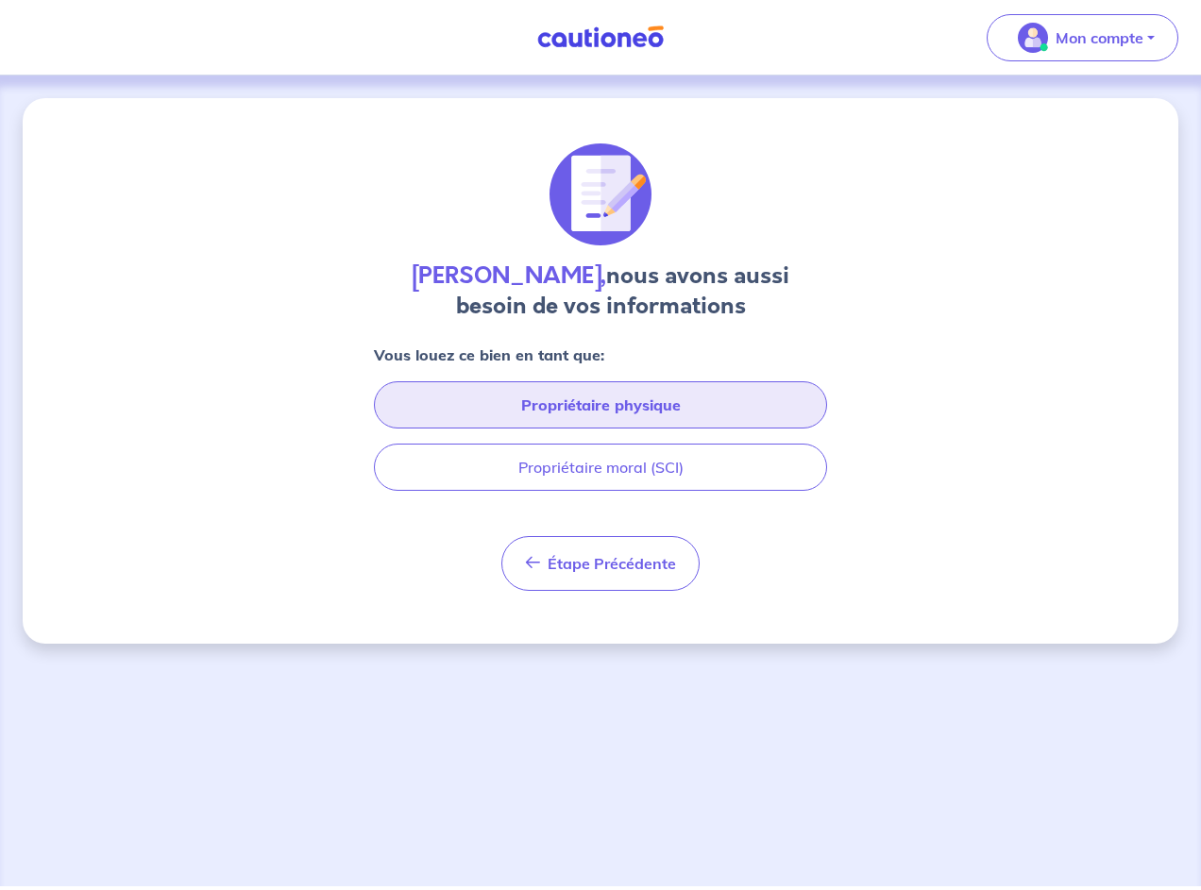
click at [704, 402] on button "Propriétaire physique" at bounding box center [600, 404] width 453 height 47
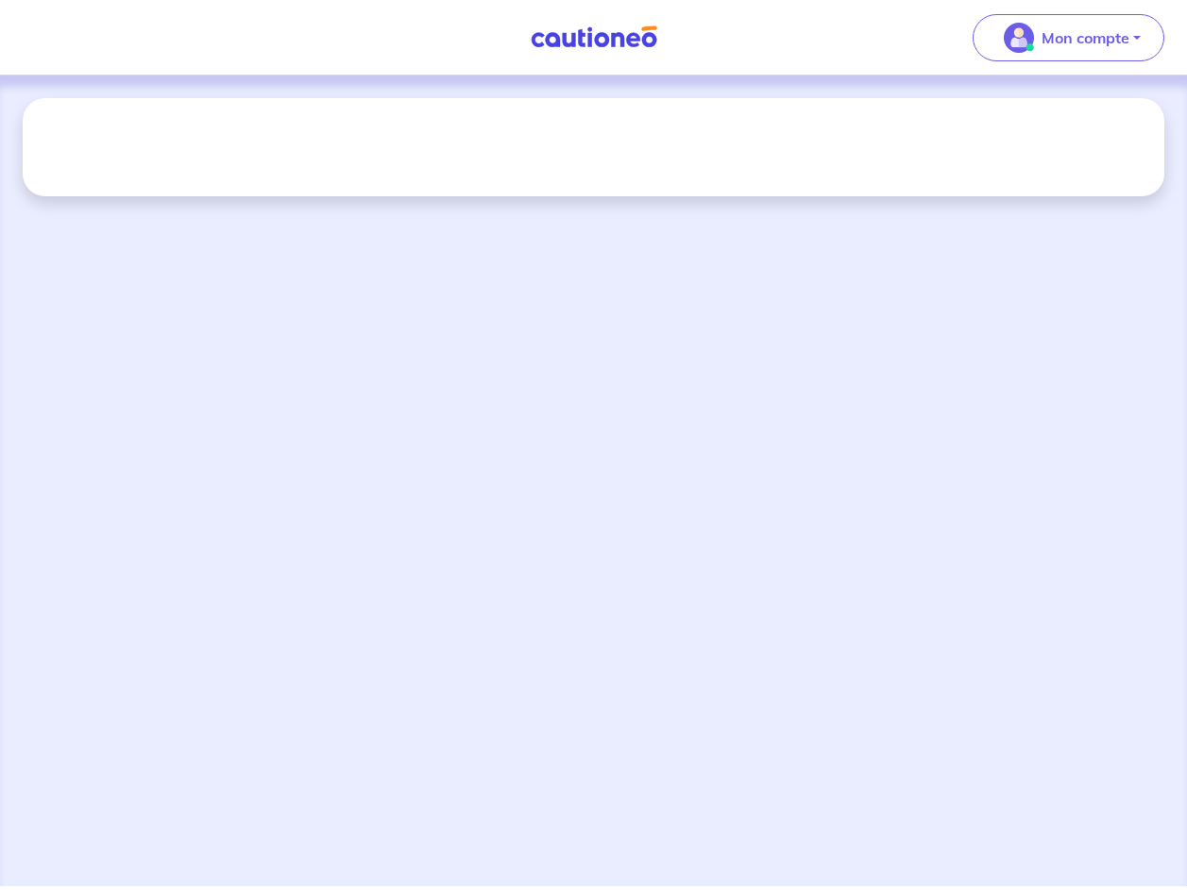
select select "FR"
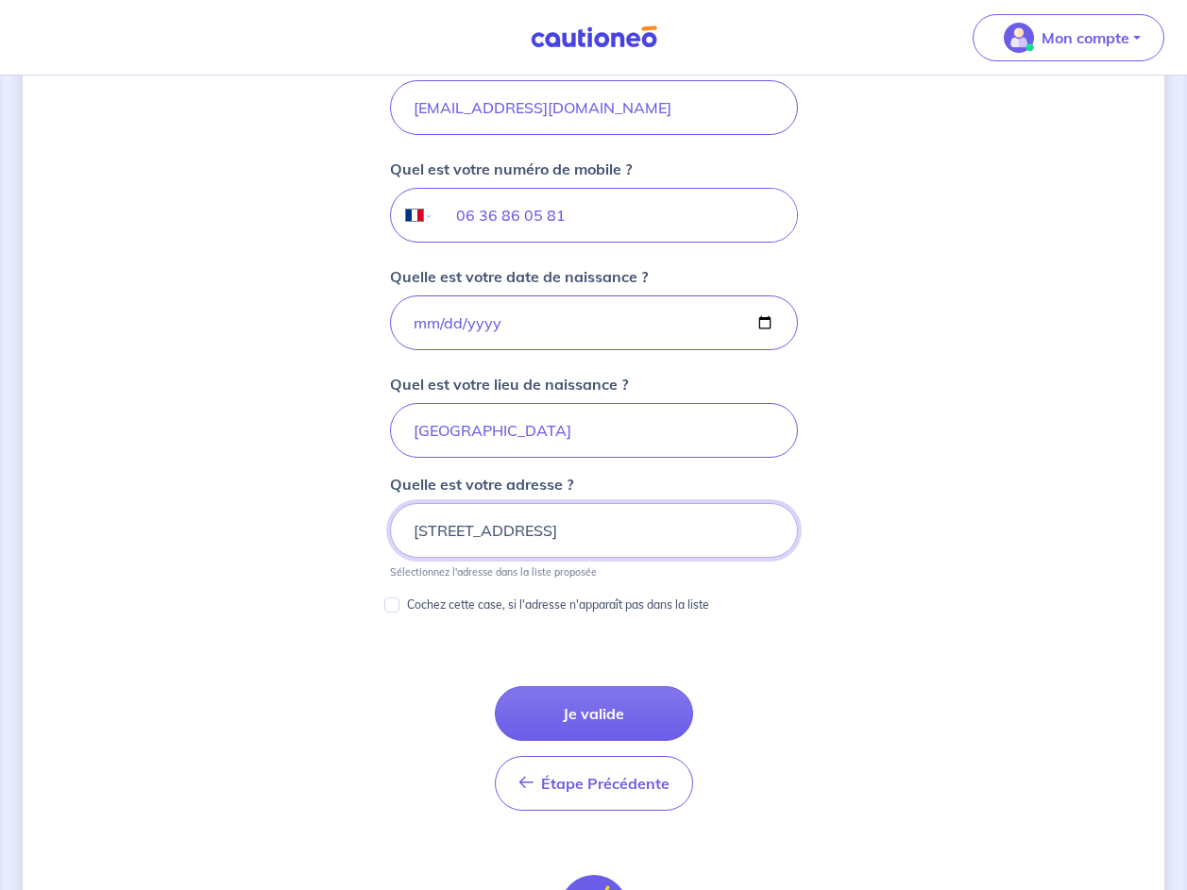
scroll to position [0, 27]
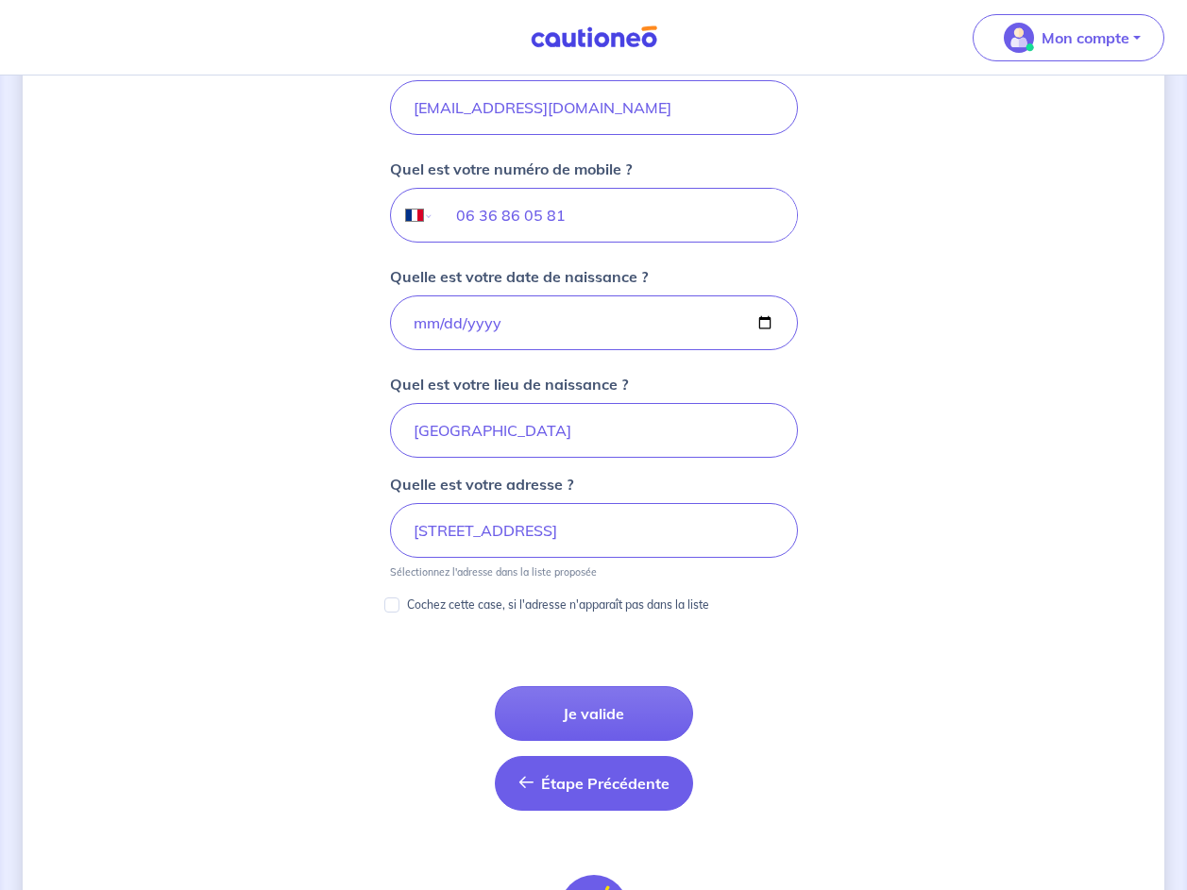
click at [617, 780] on span "Étape Précédente" at bounding box center [605, 783] width 128 height 19
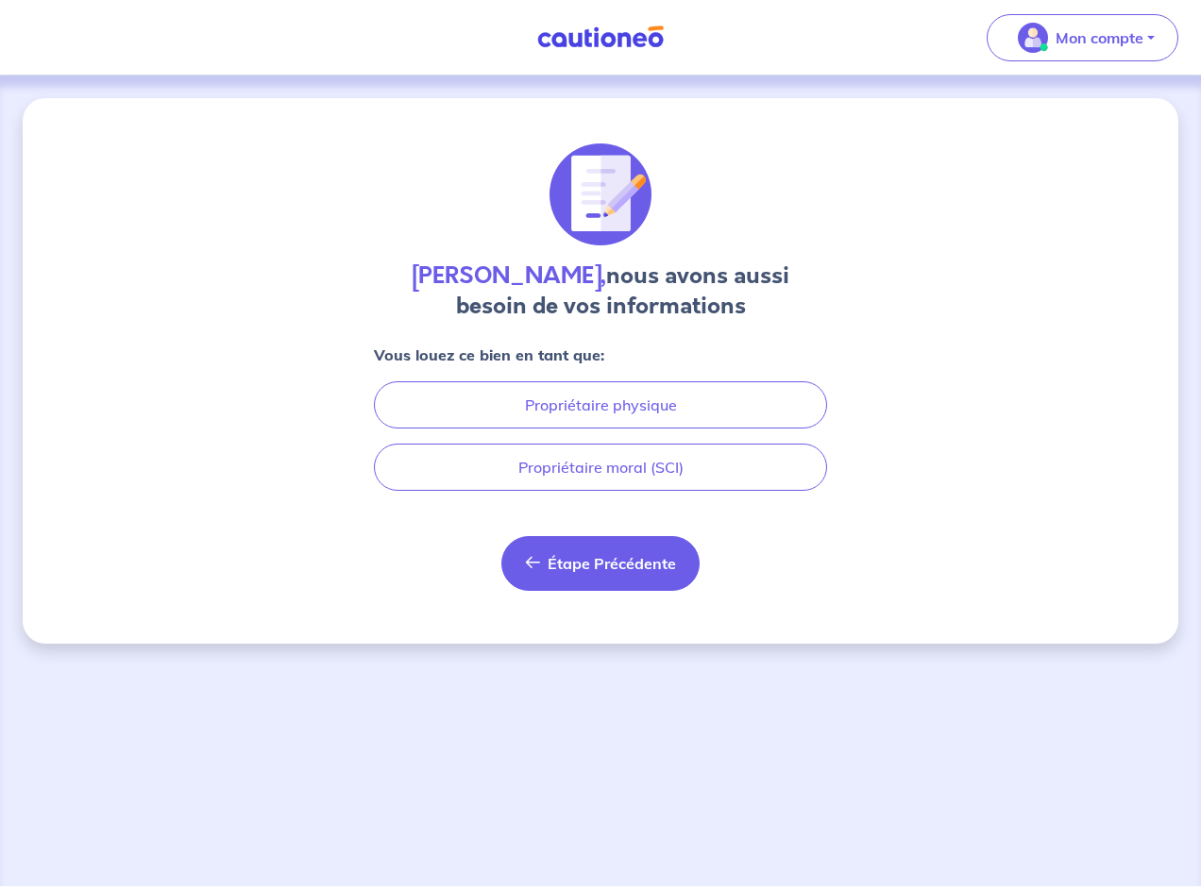
click at [622, 584] on button "Étape Précédente Précédent" at bounding box center [600, 563] width 198 height 55
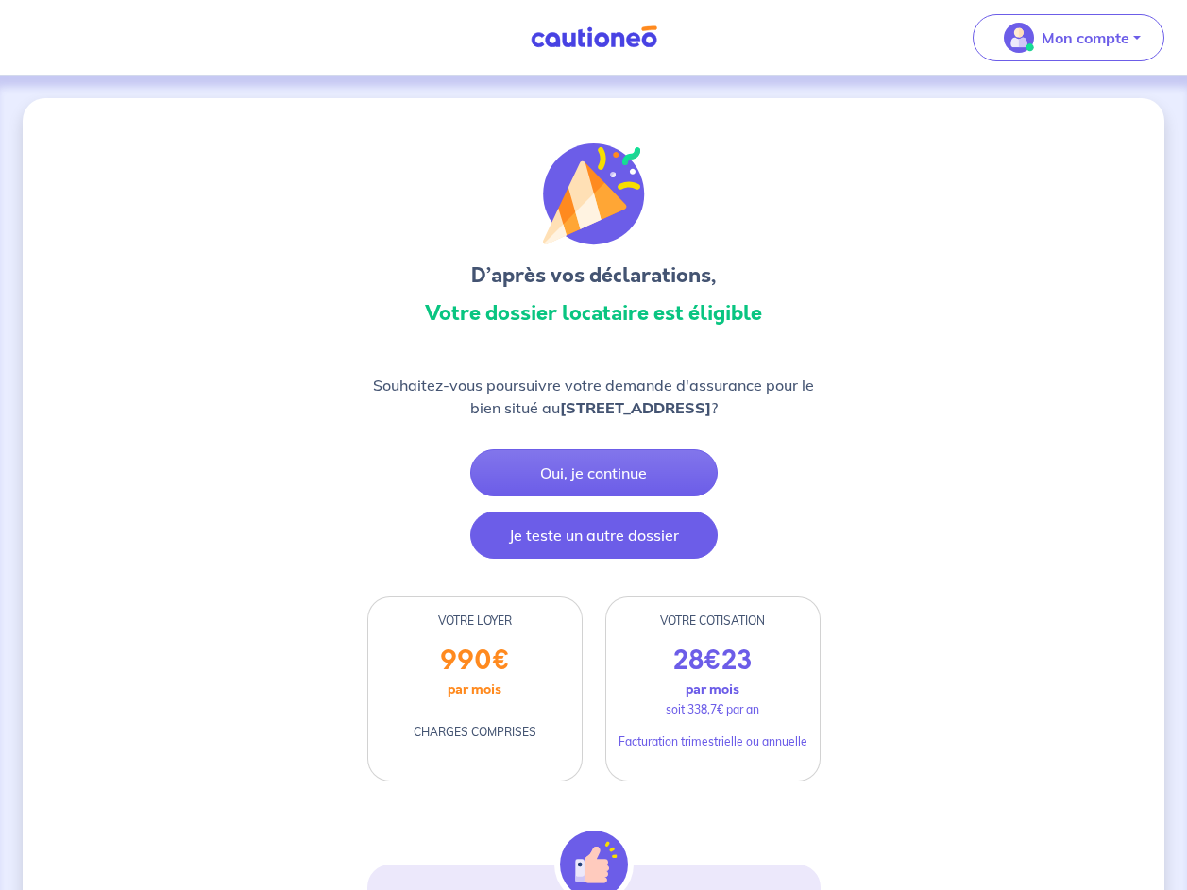
click at [603, 547] on button "Je teste un autre dossier" at bounding box center [593, 535] width 247 height 47
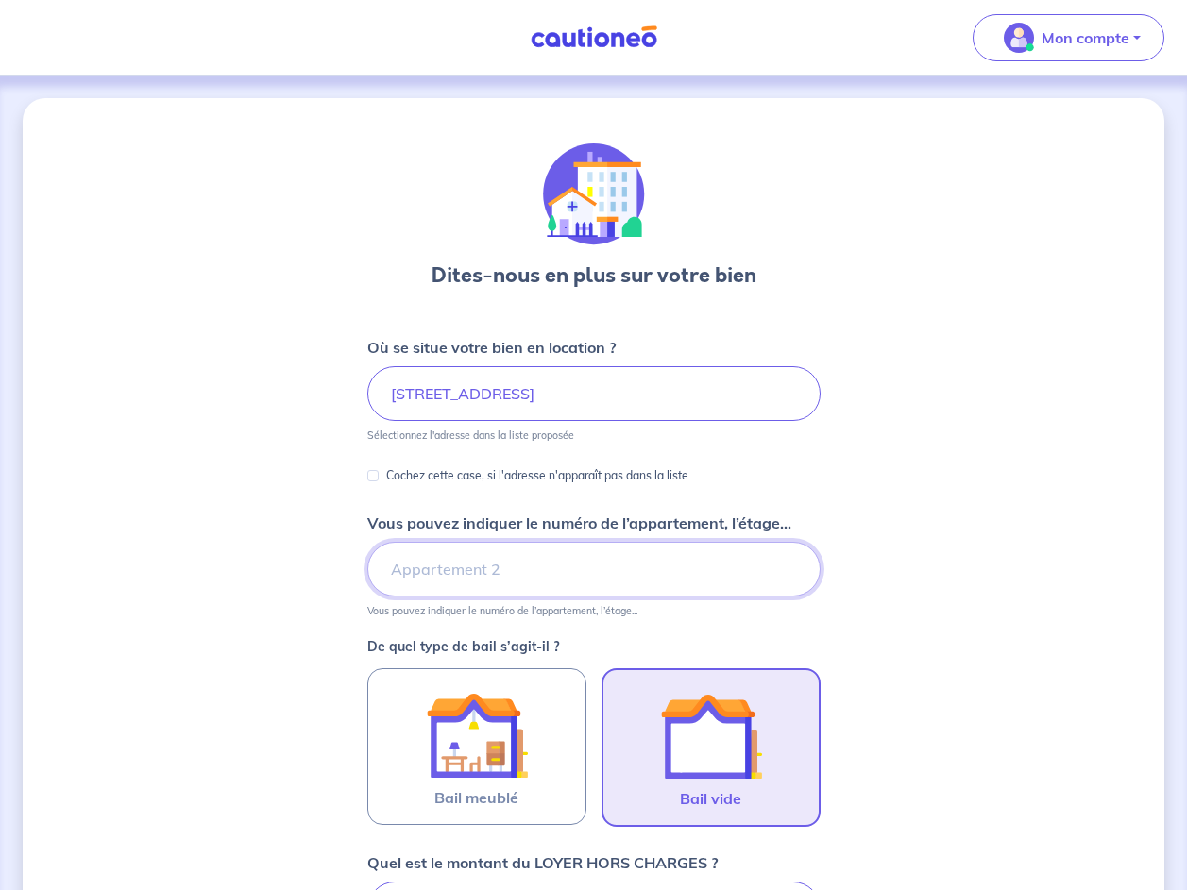
click at [504, 581] on input "Vous pouvez indiquer le numéro de l’appartement, l’étage..." at bounding box center [593, 569] width 453 height 55
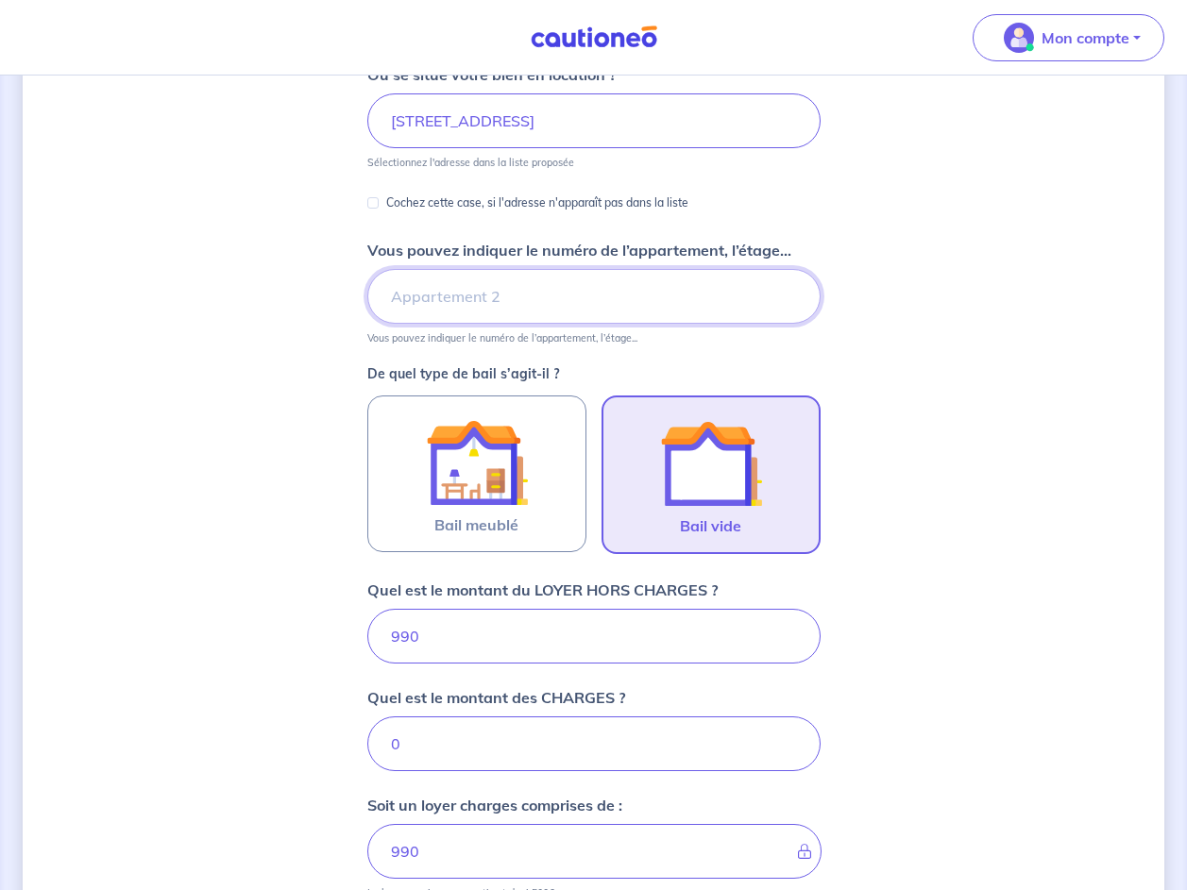
scroll to position [283, 0]
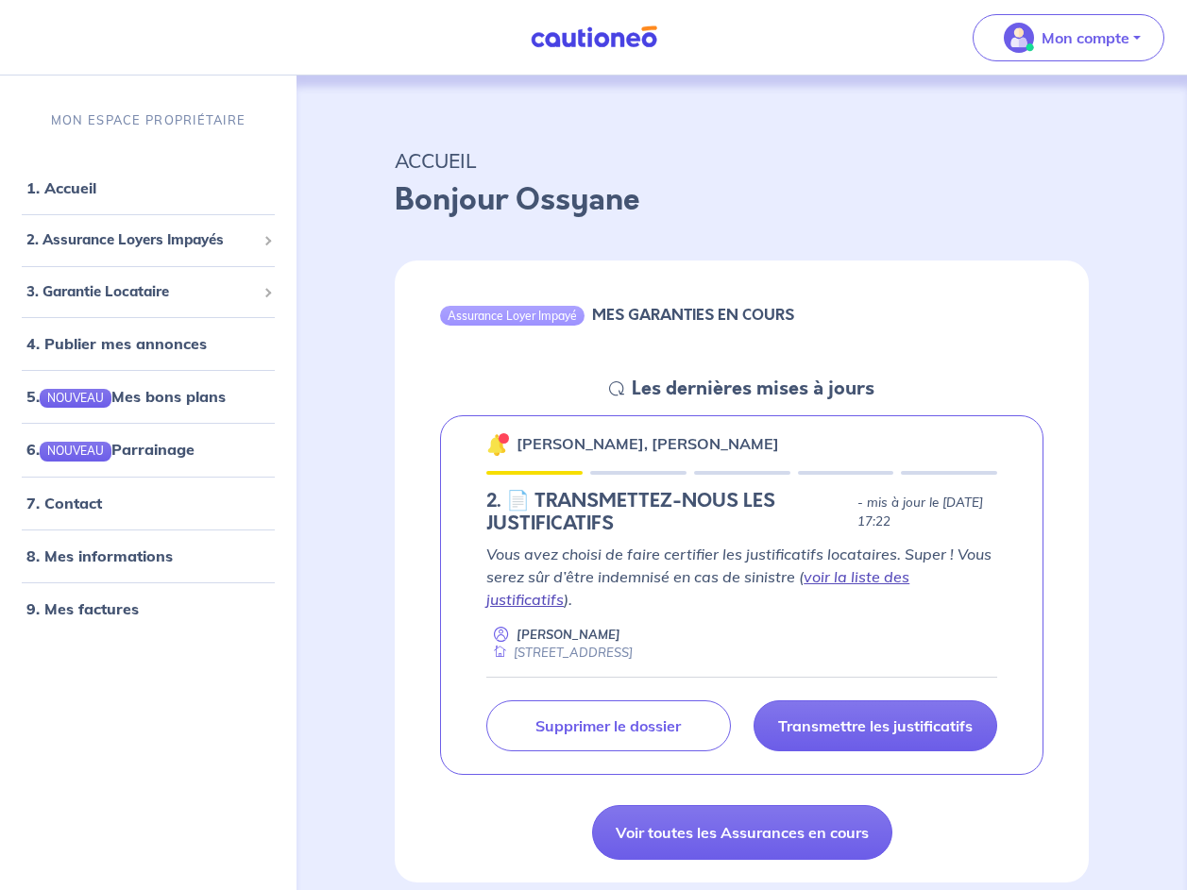
click at [909, 575] on link "voir la liste des justificatifs" at bounding box center [697, 588] width 423 height 42
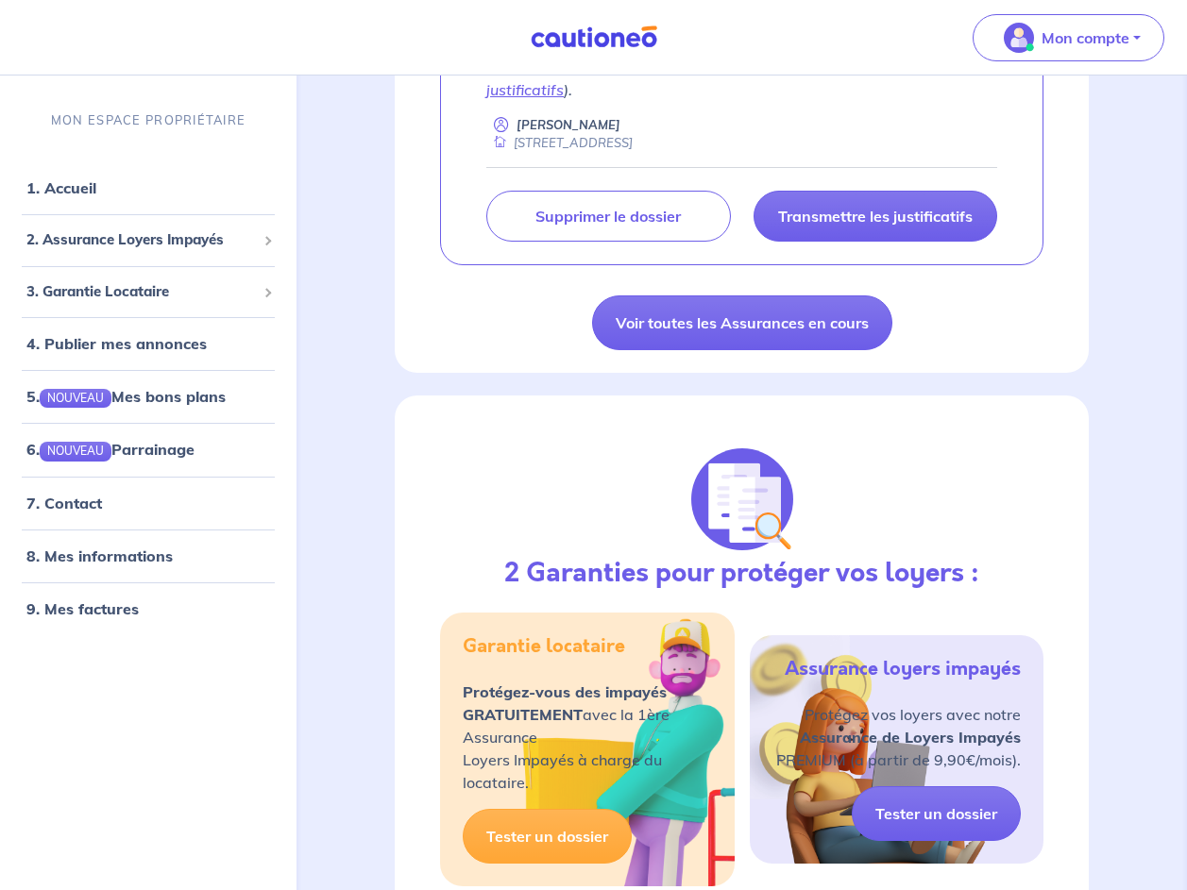
scroll to position [661, 0]
